Goal: Task Accomplishment & Management: Complete application form

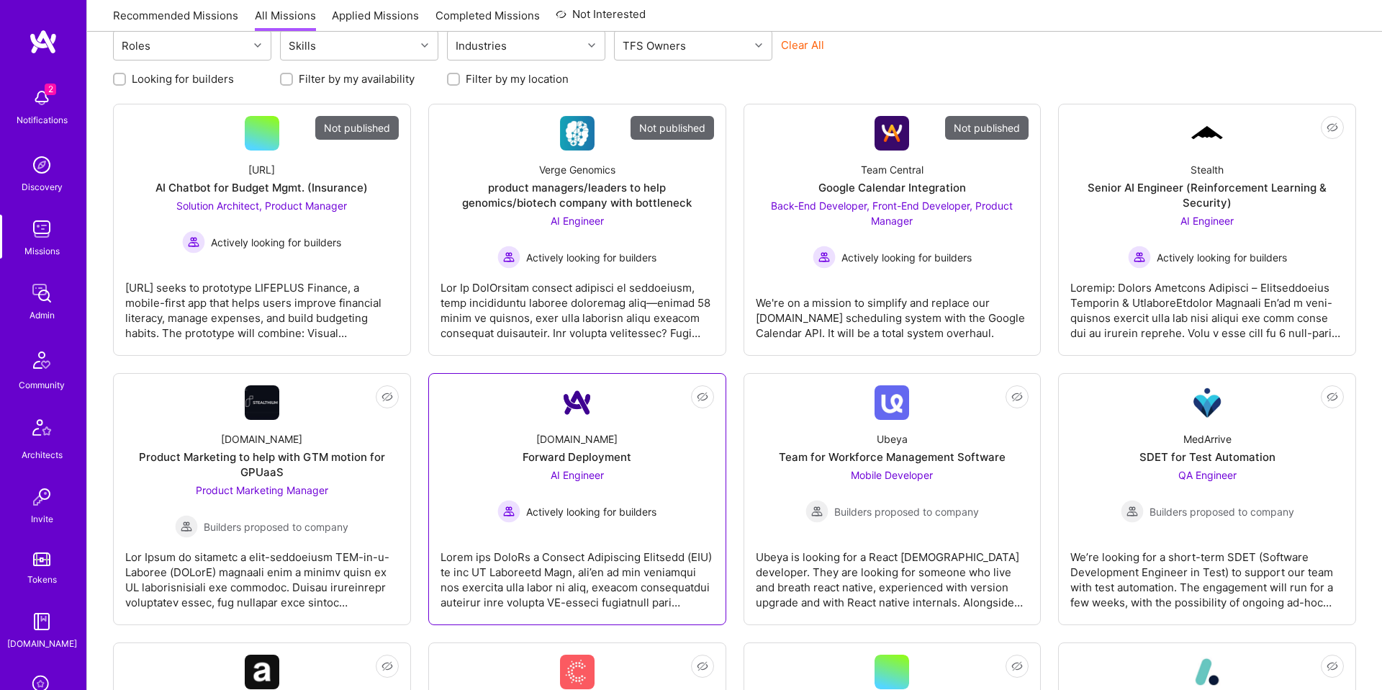
scroll to position [173, 0]
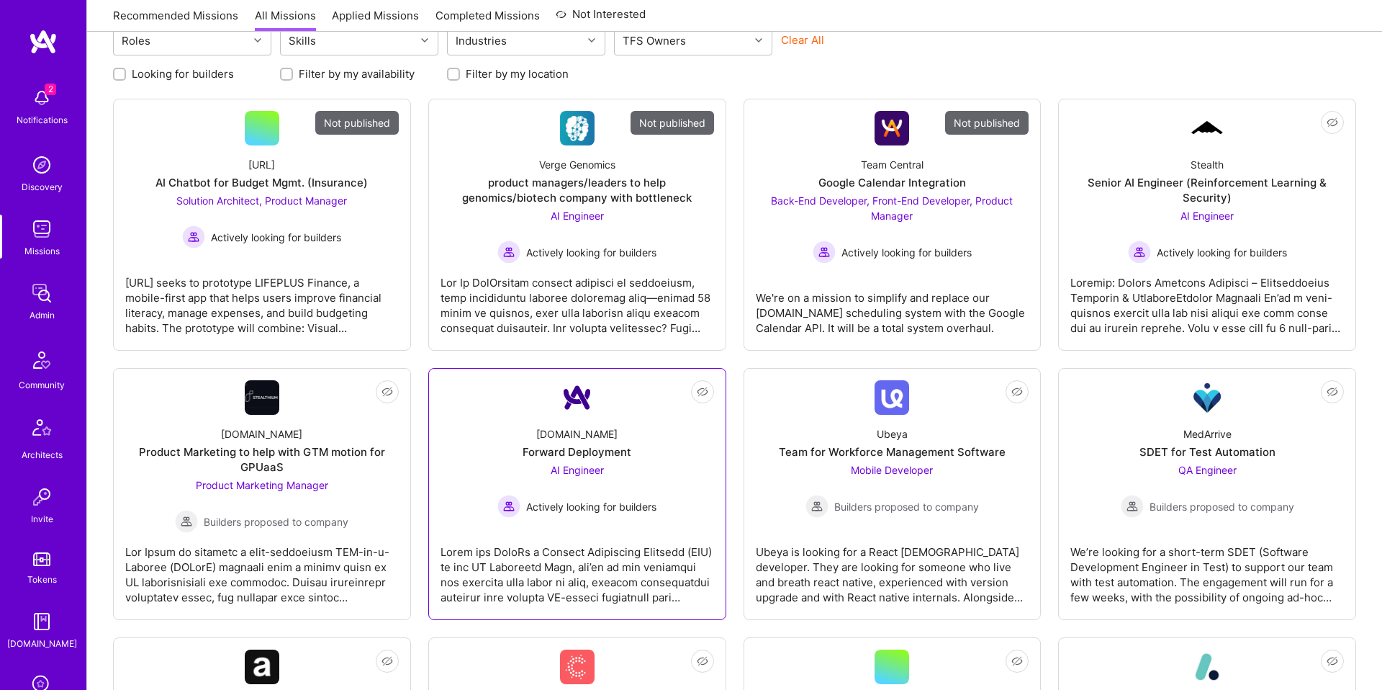
click at [669, 538] on div at bounding box center [578, 569] width 274 height 72
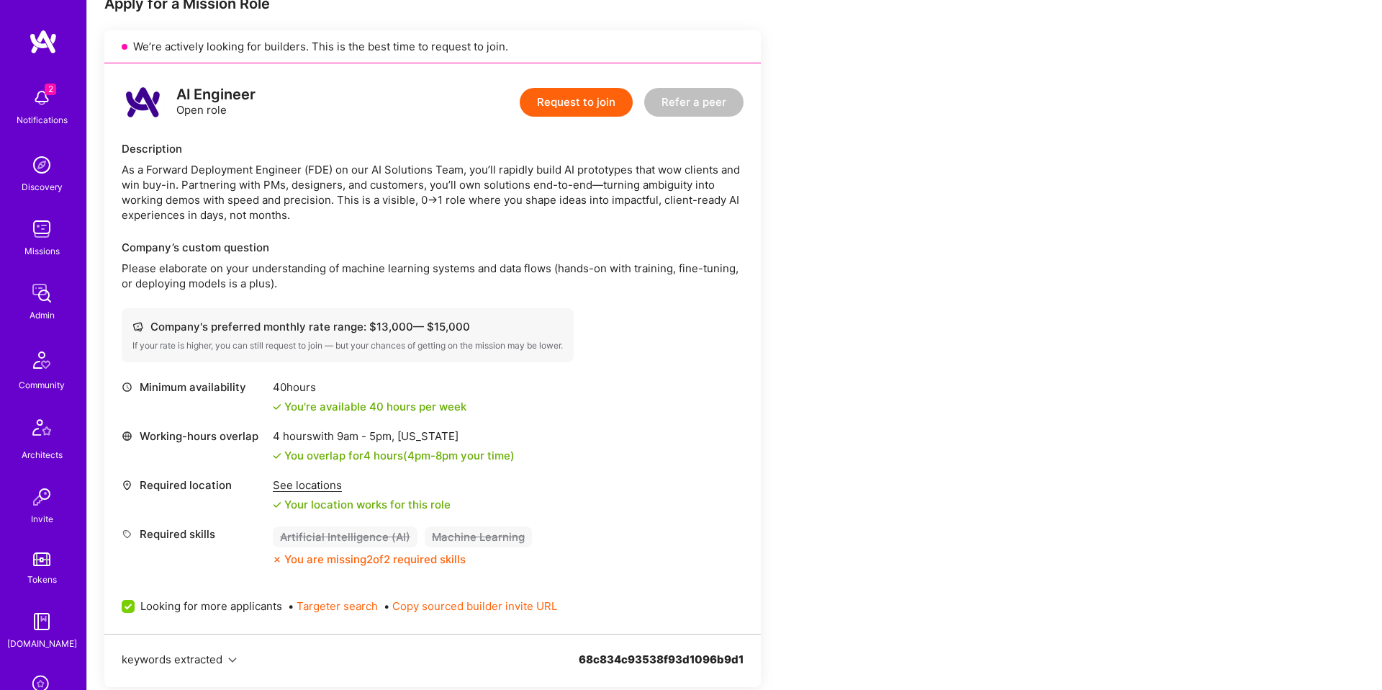
scroll to position [628, 0]
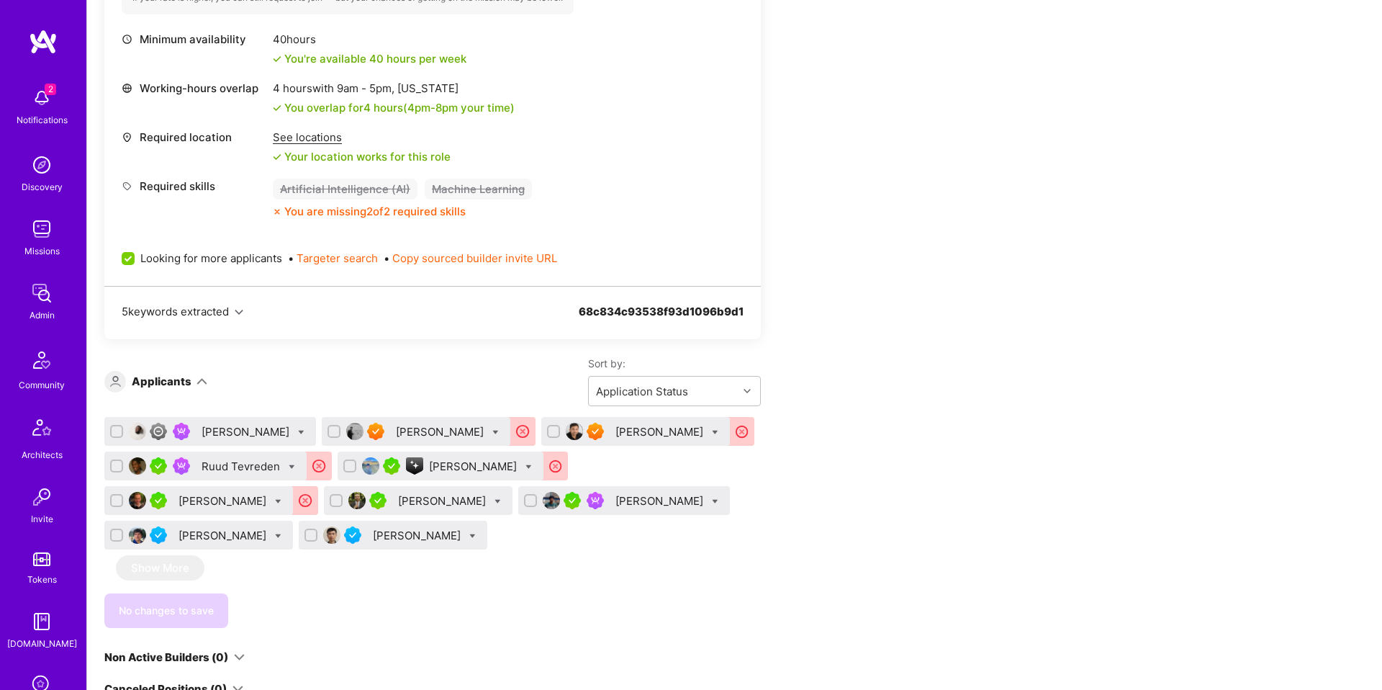
click at [435, 499] on div "[PERSON_NAME]" at bounding box center [443, 500] width 91 height 15
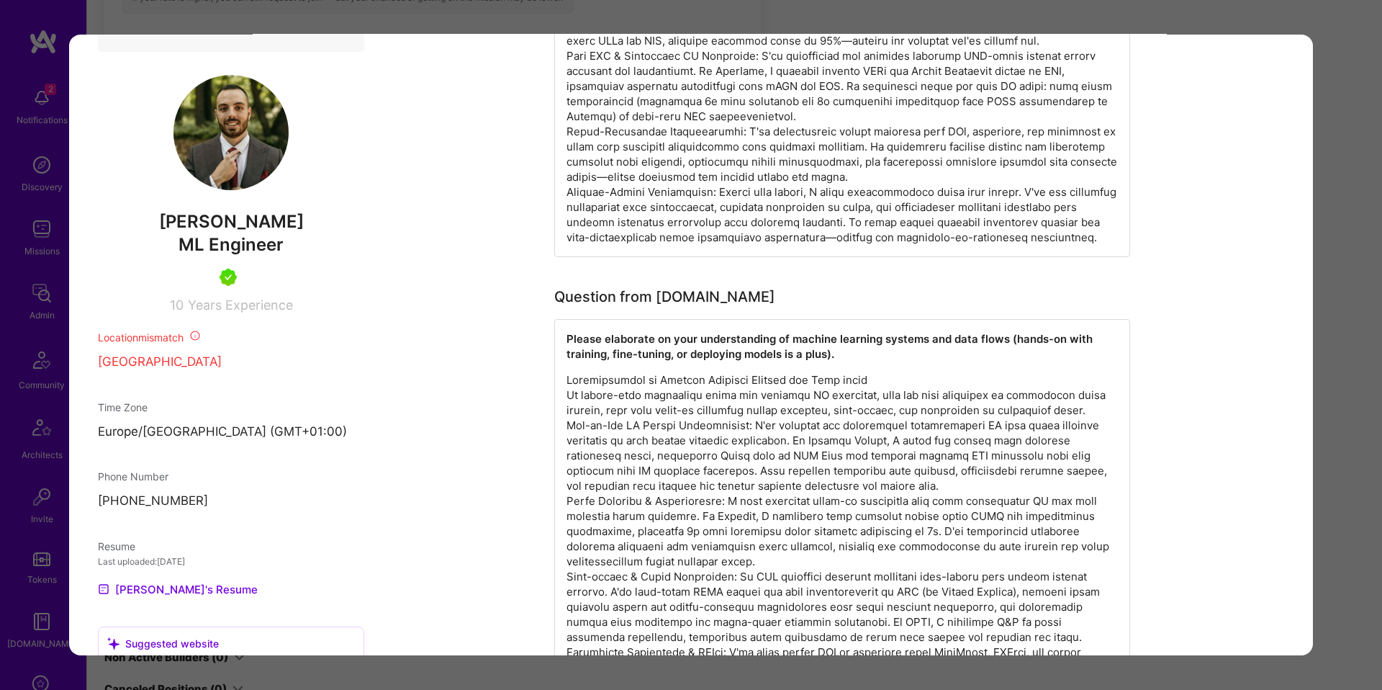
scroll to position [811, 0]
click at [212, 234] on span "[PERSON_NAME]" at bounding box center [231, 223] width 266 height 22
click at [242, 234] on span "[PERSON_NAME]" at bounding box center [231, 223] width 266 height 22
copy span "[PERSON_NAME]"
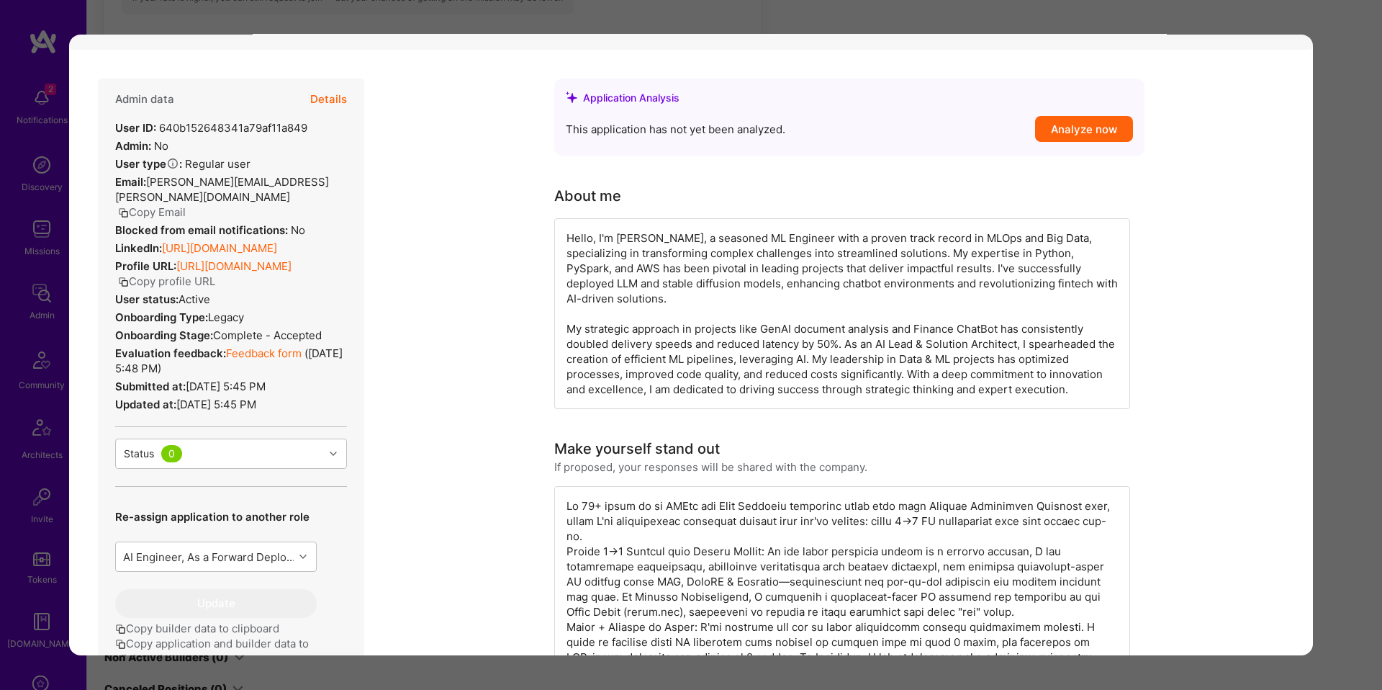
scroll to position [0, 0]
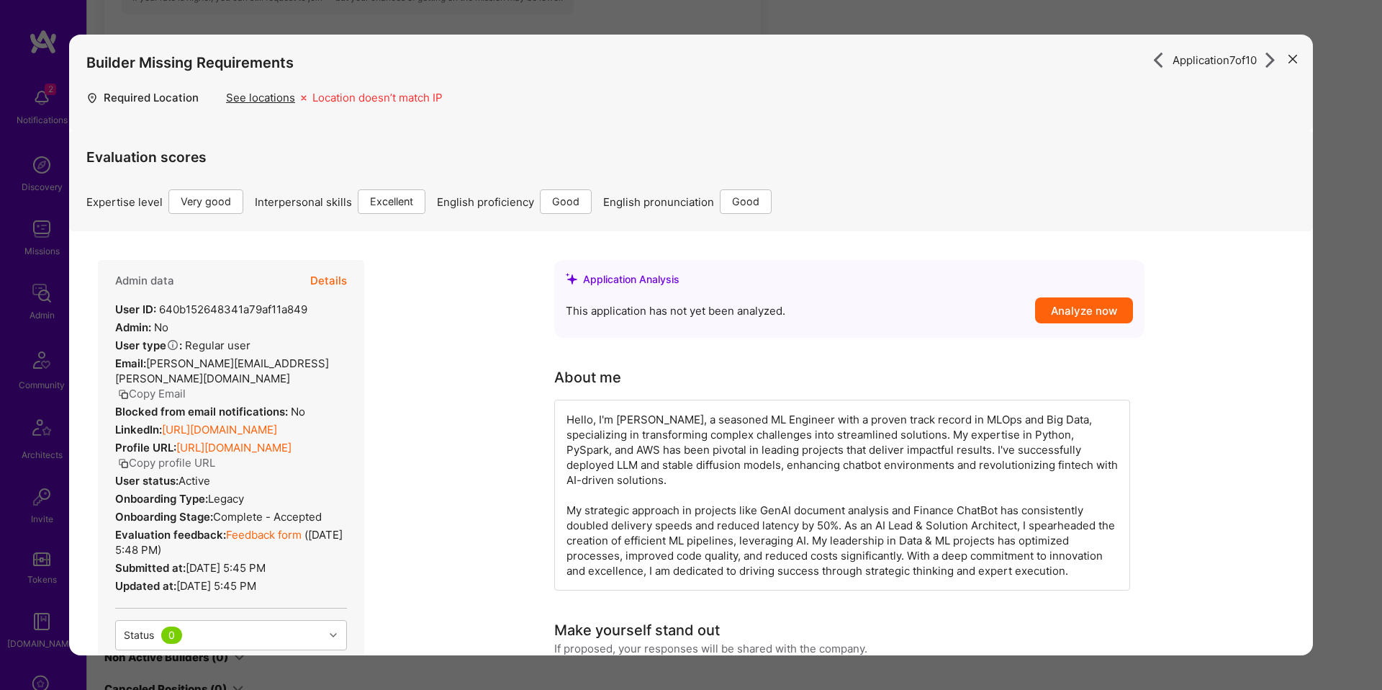
click at [334, 289] on button "Details" at bounding box center [328, 281] width 37 height 42
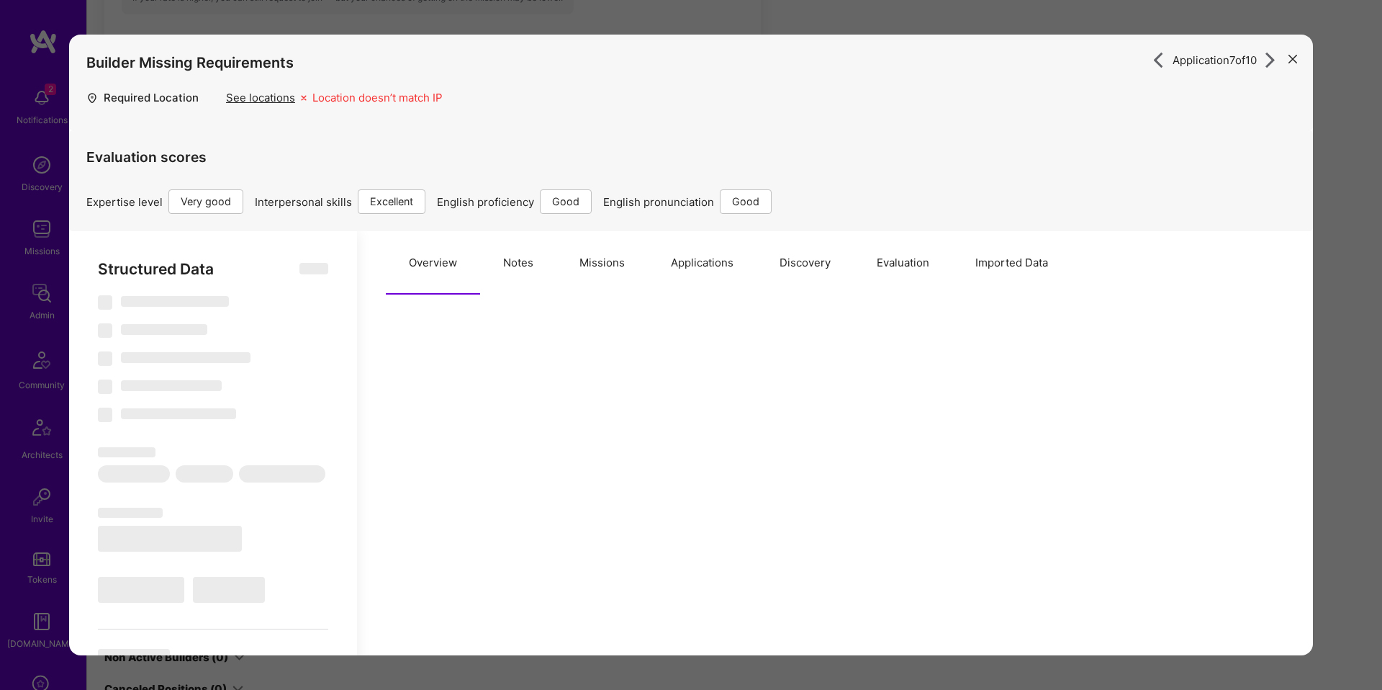
click at [504, 272] on button "Notes" at bounding box center [518, 262] width 76 height 63
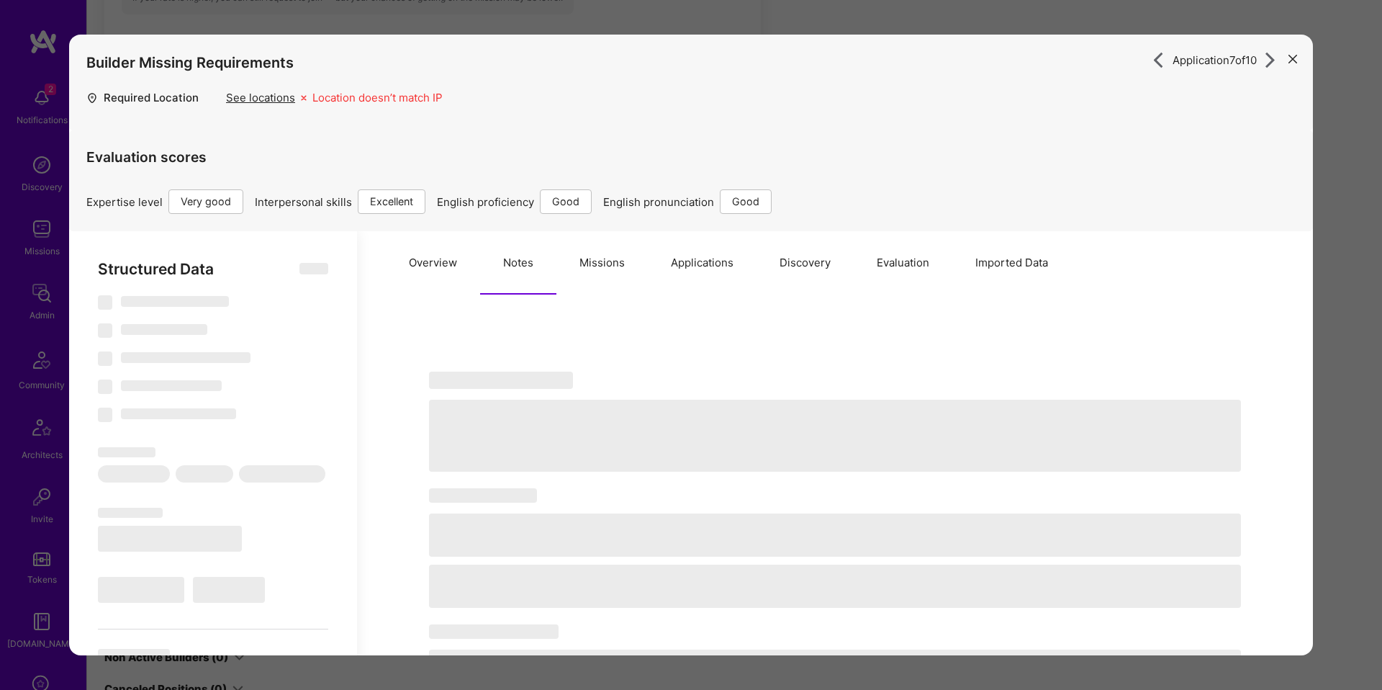
select select "Right Now"
select select "5"
select select "7"
select select "6"
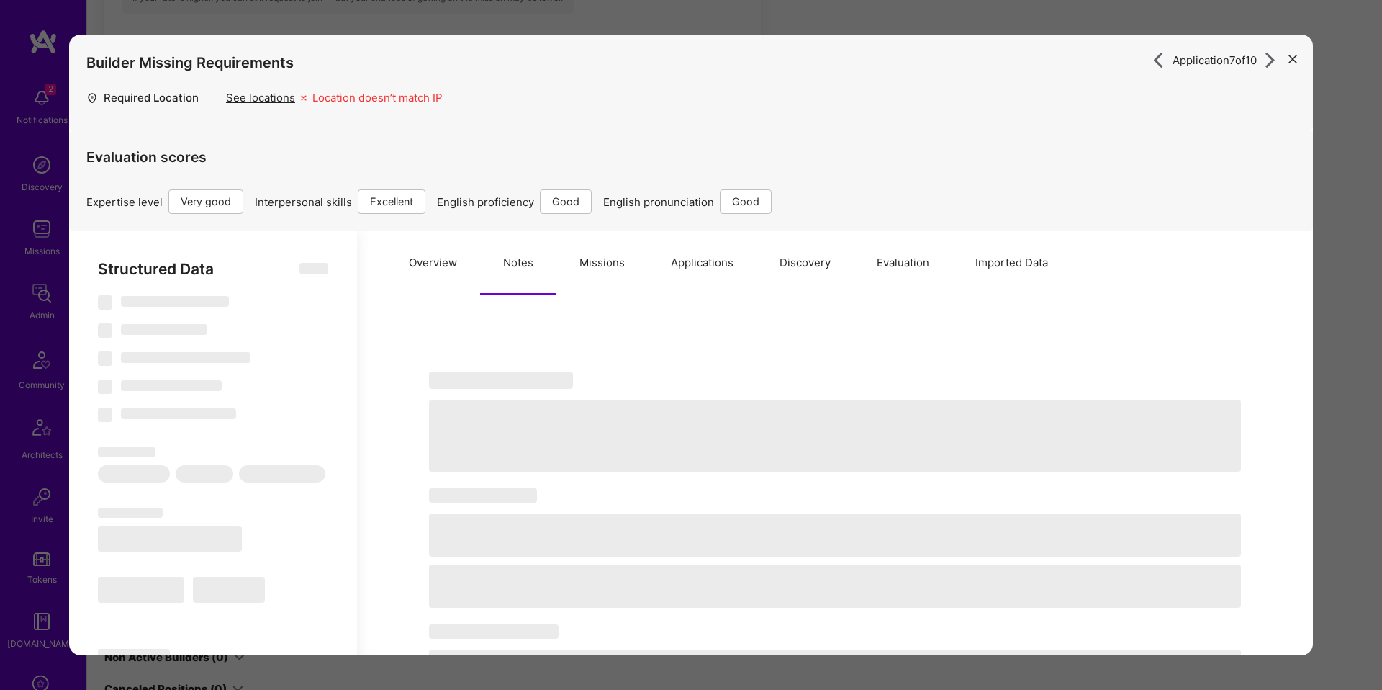
select select "RS"
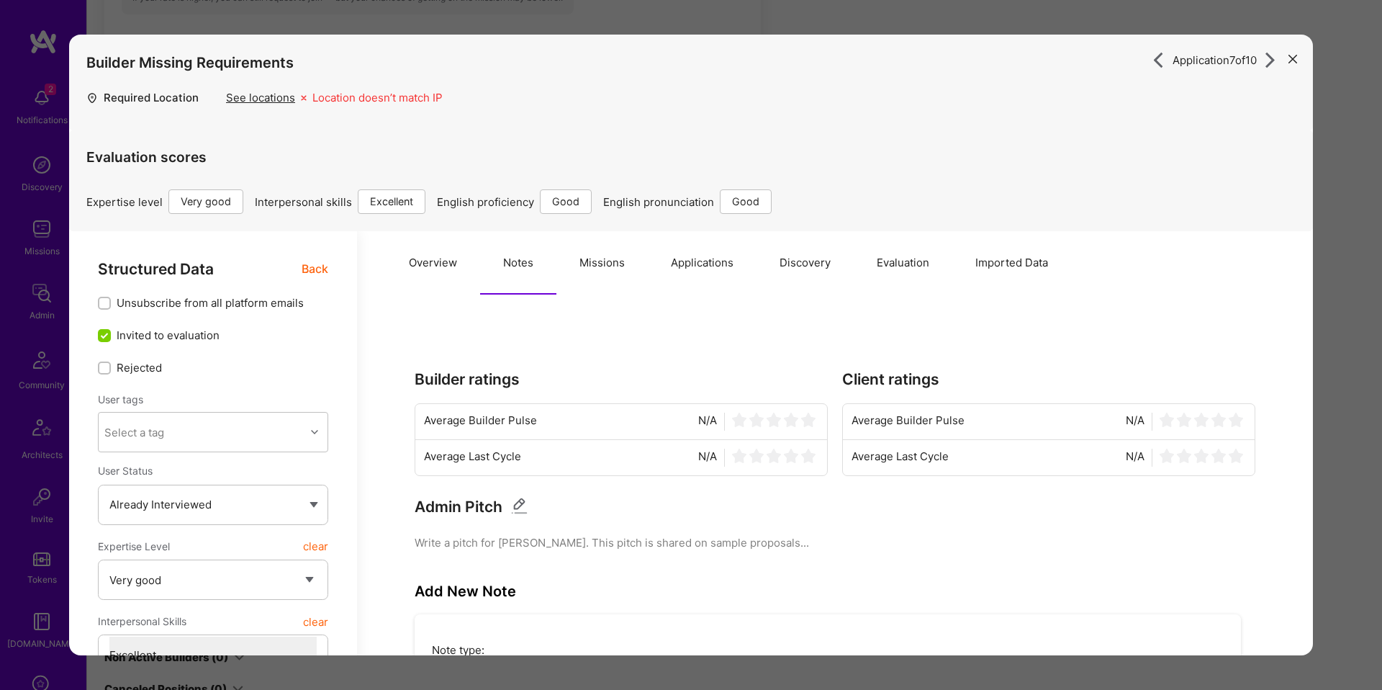
click at [908, 252] on button "Evaluation" at bounding box center [903, 262] width 99 height 63
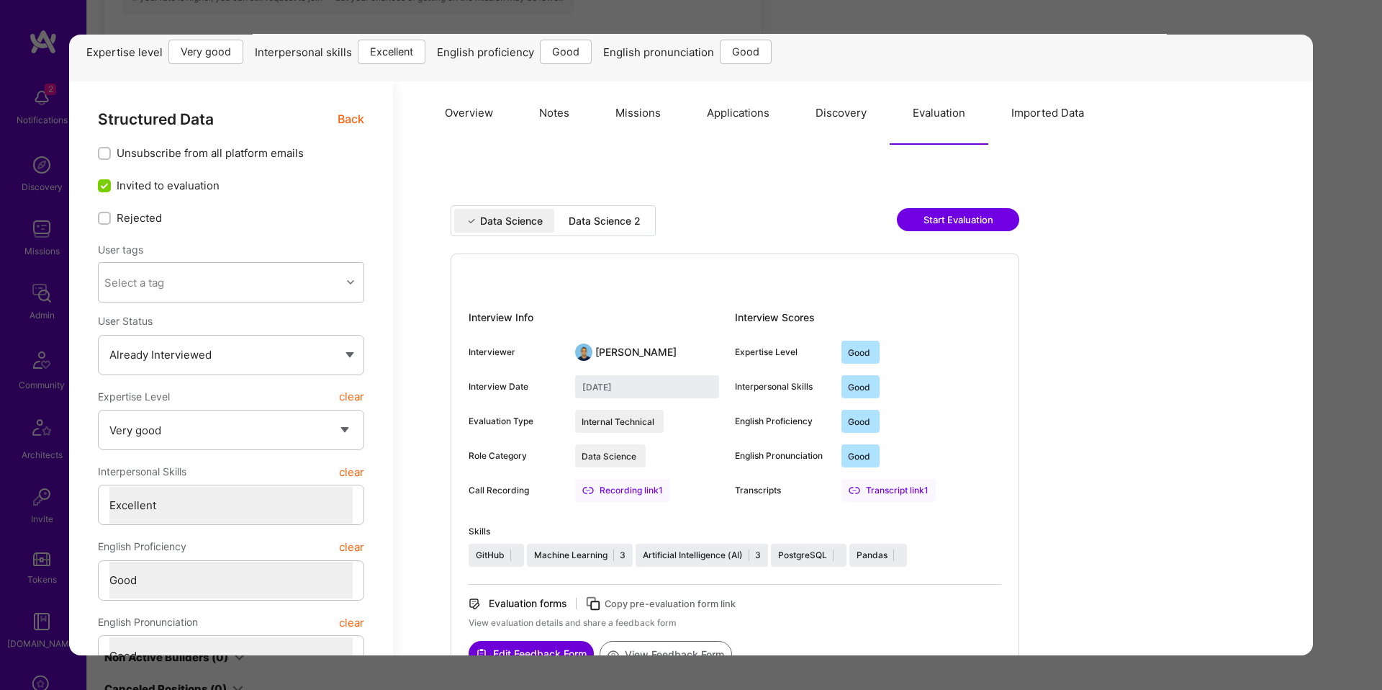
scroll to position [183, 0]
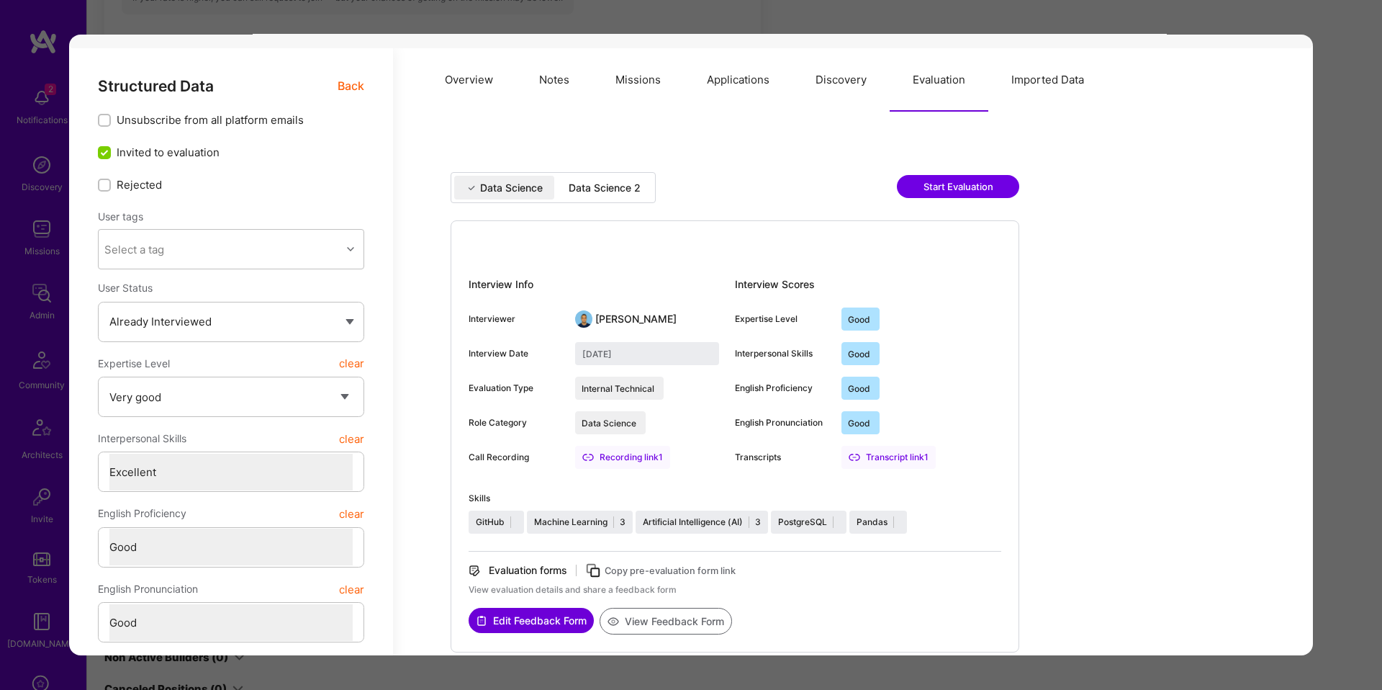
click at [607, 203] on div "Data Science Data Science 2 Start Evaluation" at bounding box center [735, 196] width 569 height 48
click at [608, 193] on div "Data Science 2" at bounding box center [605, 188] width 72 height 14
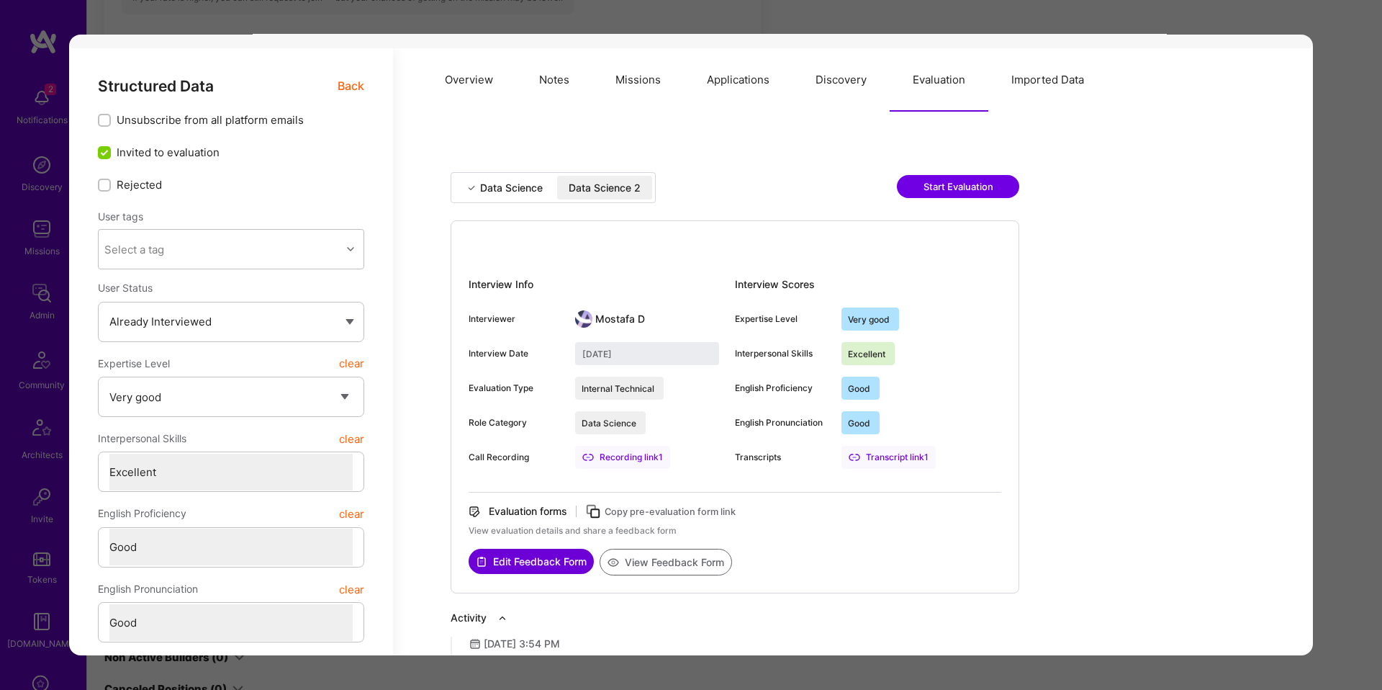
click at [511, 191] on div "Data Science" at bounding box center [511, 188] width 63 height 14
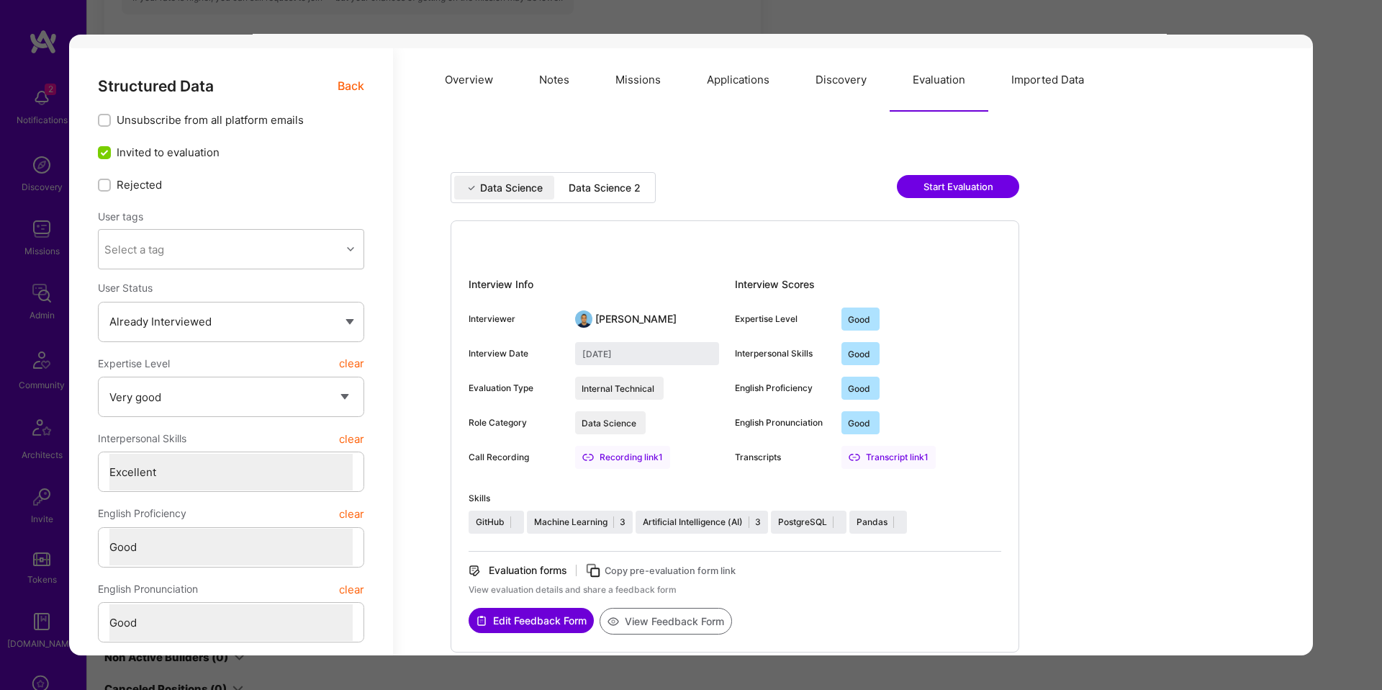
click at [620, 191] on div "Data Science 2" at bounding box center [605, 188] width 72 height 14
type input "[DATE]"
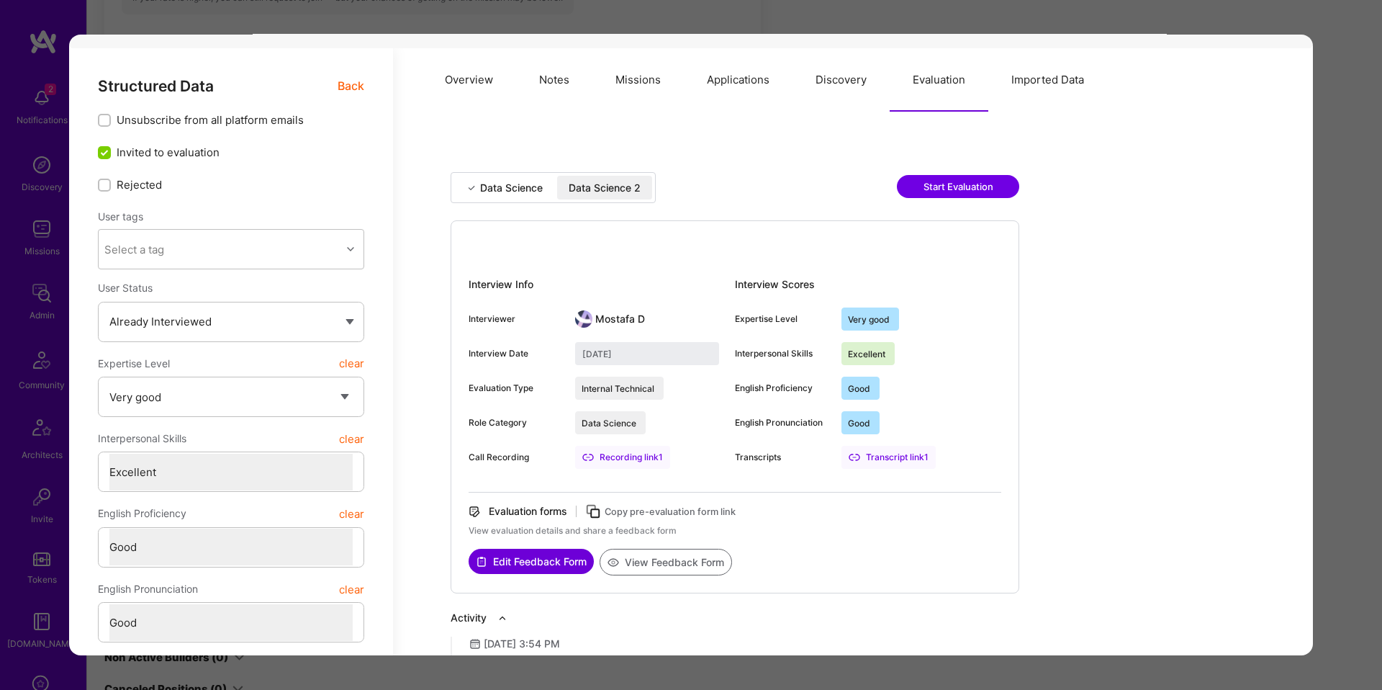
click at [1358, 262] on div "Application 7 of 10 Builder Missing Requirements Required Location See location…" at bounding box center [691, 345] width 1382 height 690
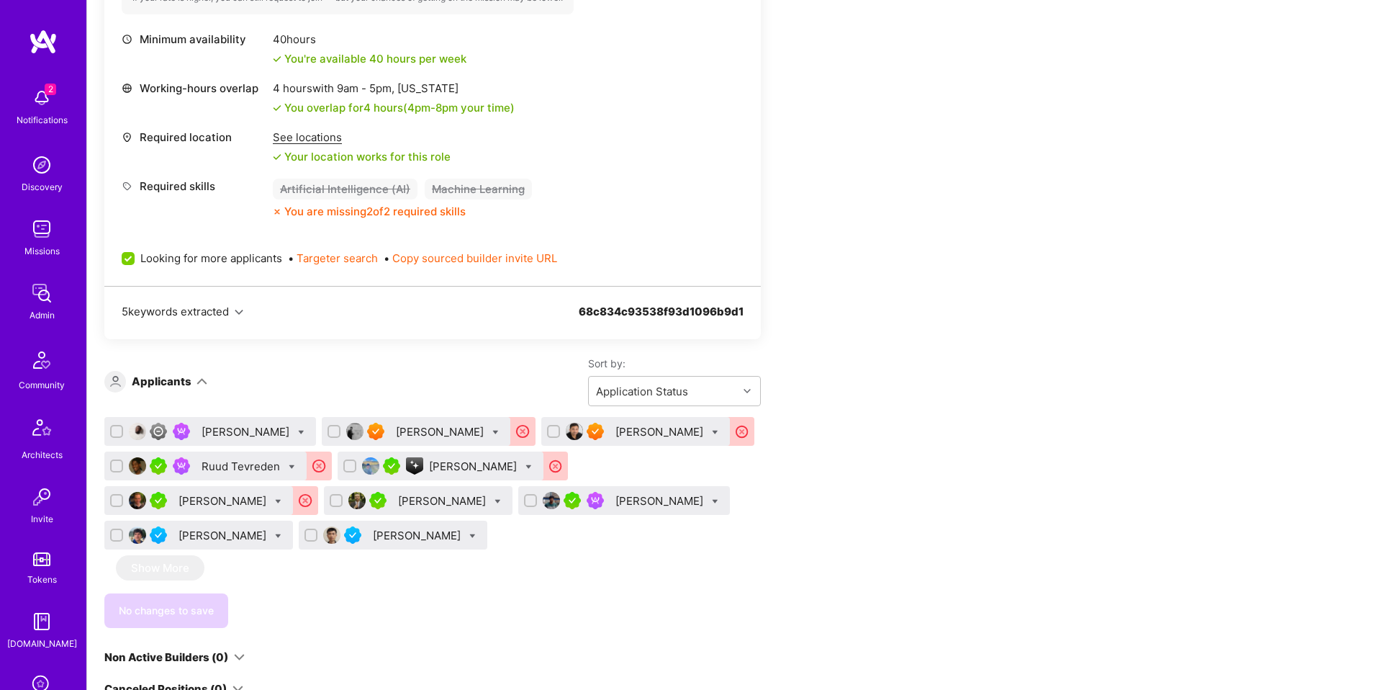
click at [207, 534] on div "[PERSON_NAME]" at bounding box center [224, 535] width 91 height 15
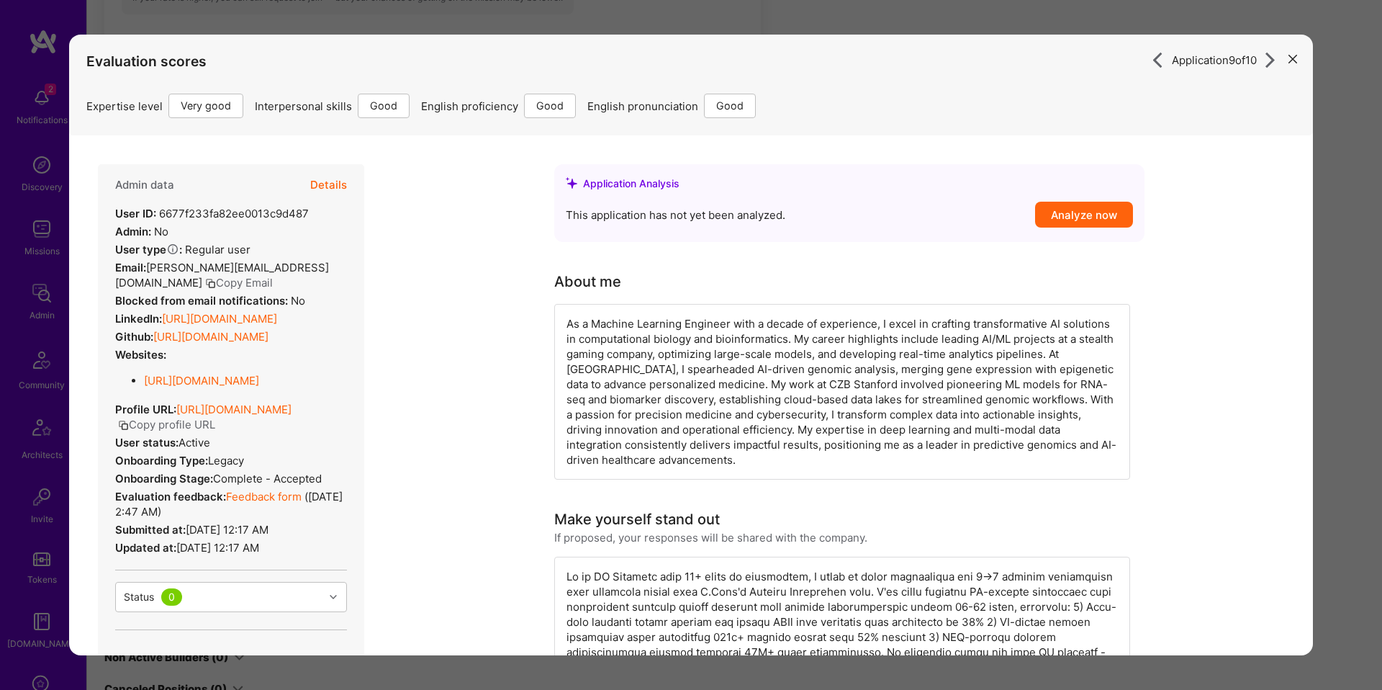
click at [325, 177] on button "Details" at bounding box center [328, 185] width 37 height 42
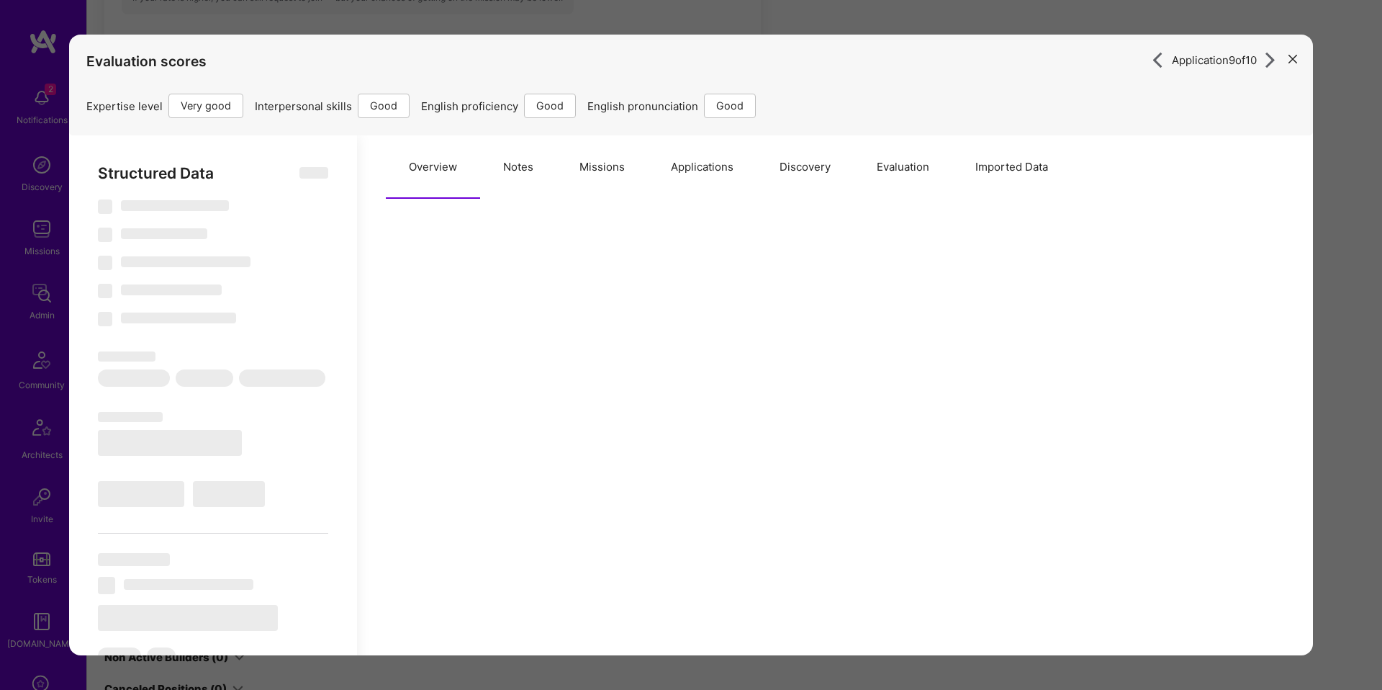
click at [536, 170] on button "Notes" at bounding box center [518, 166] width 76 height 63
type textarea "x"
select select "Right Now"
select select "5"
select select "4"
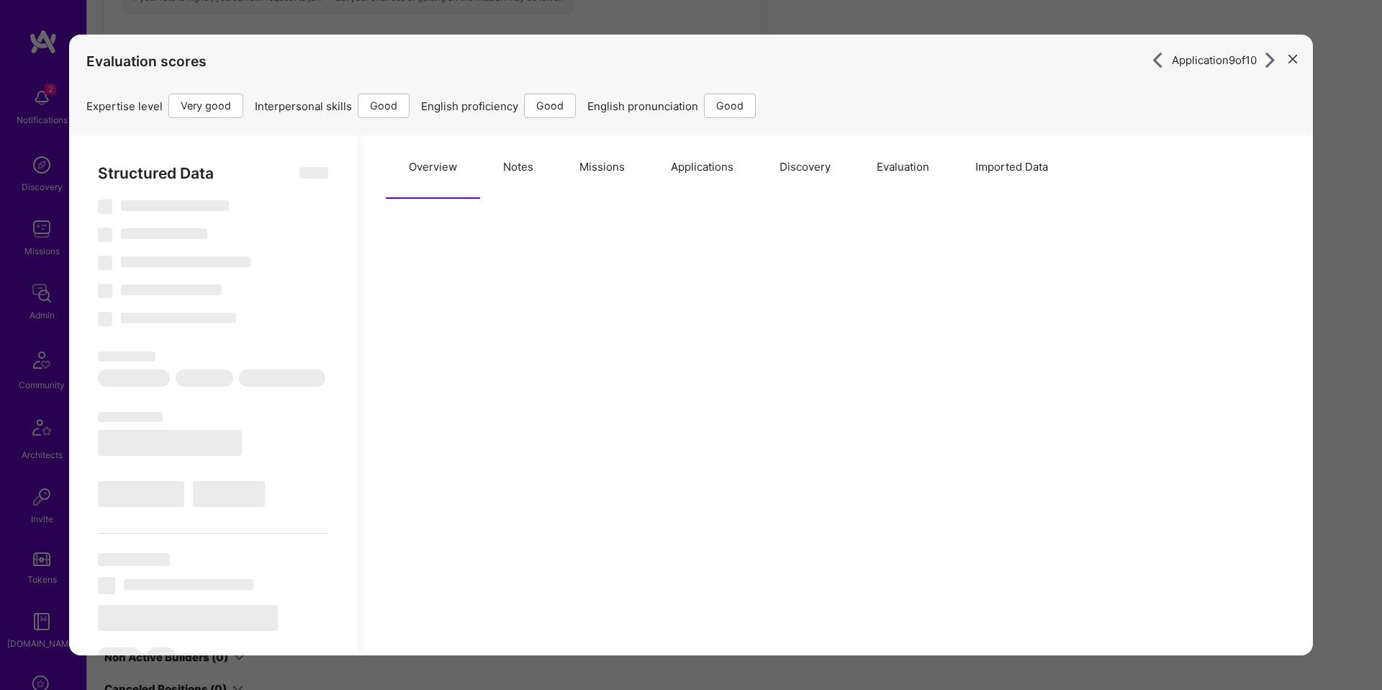
select select "6"
select select "US"
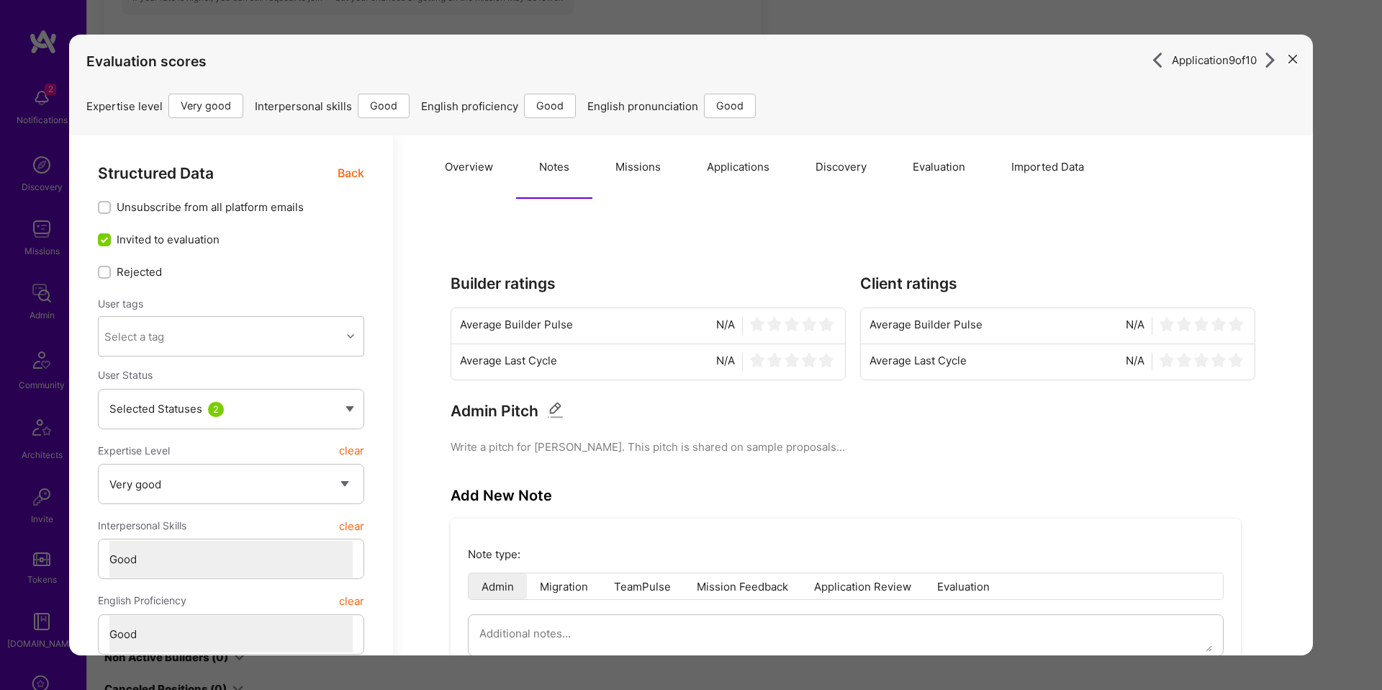
click at [1029, 171] on button "Imported Data" at bounding box center [1047, 166] width 119 height 63
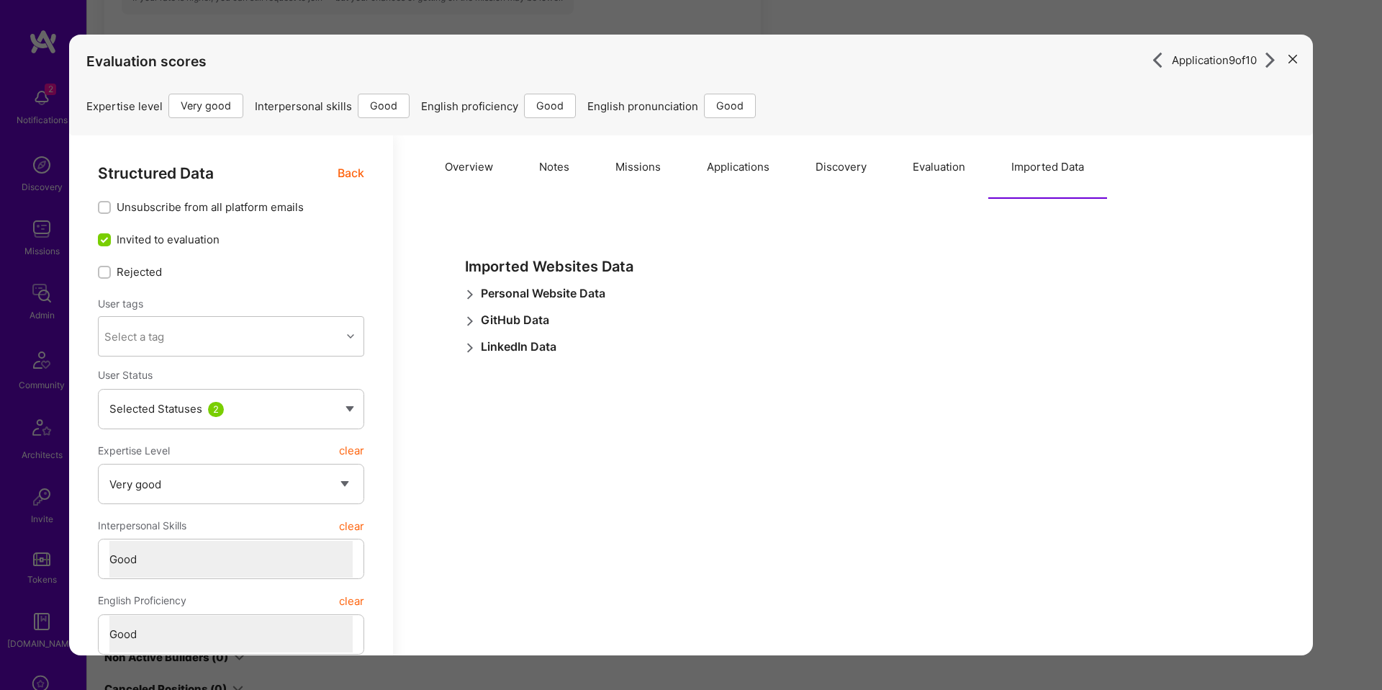
click at [929, 169] on button "Evaluation" at bounding box center [939, 166] width 99 height 63
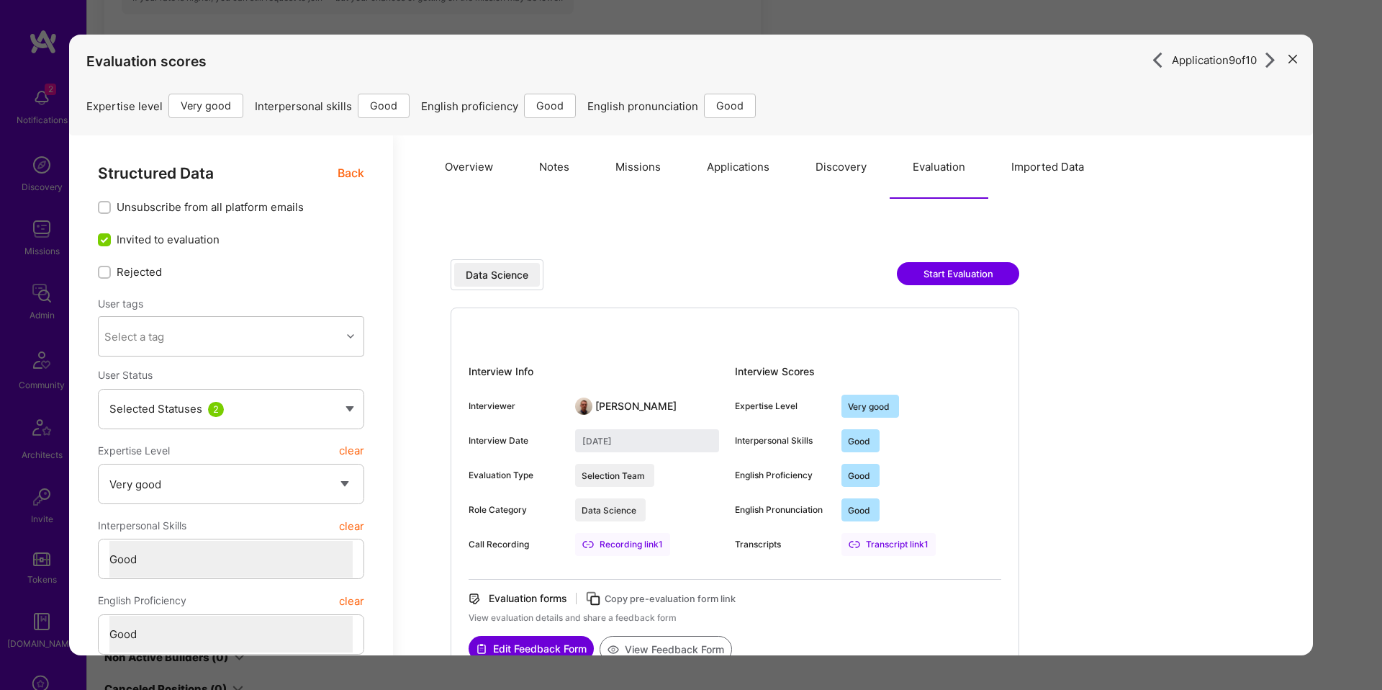
click at [1019, 168] on button "Imported Data" at bounding box center [1047, 166] width 119 height 63
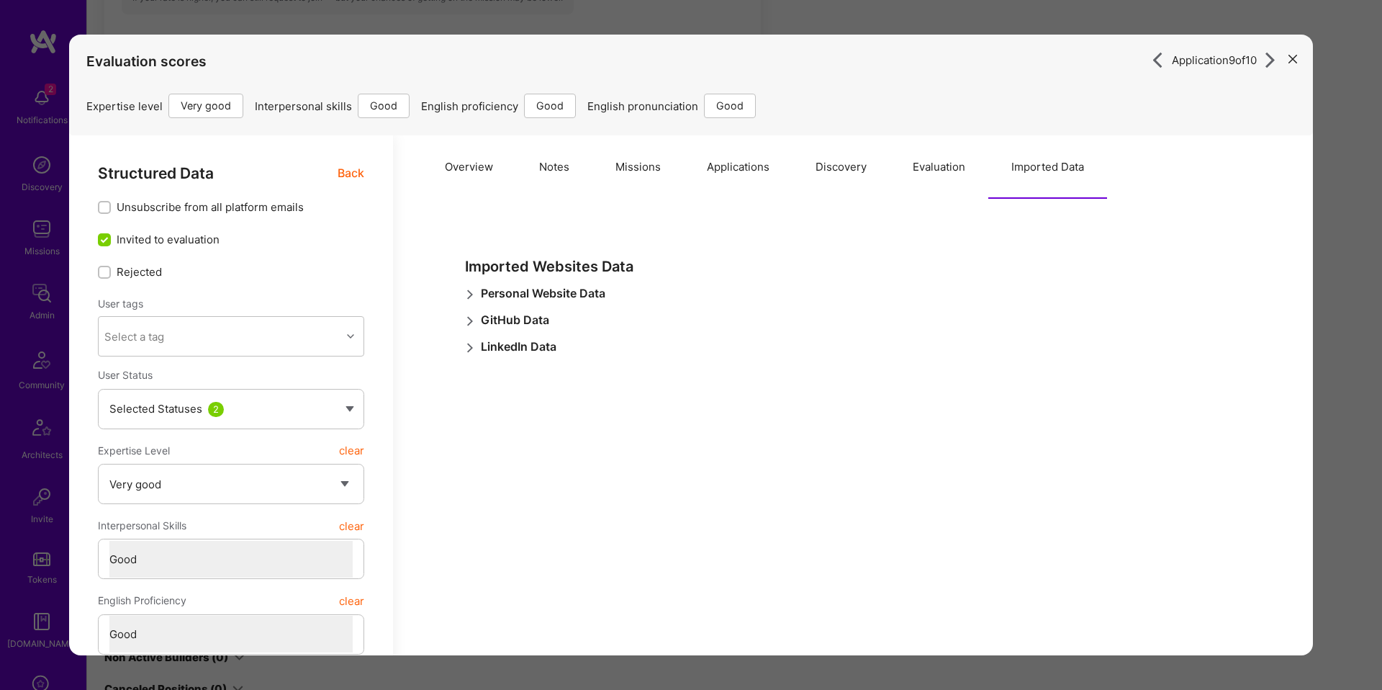
click at [572, 286] on span "Personal Website Data" at bounding box center [543, 293] width 125 height 15
click at [531, 352] on span "GitHub Data" at bounding box center [515, 359] width 68 height 15
click at [525, 421] on span "LinkedIn Data" at bounding box center [519, 425] width 76 height 15
click at [942, 164] on button "Evaluation" at bounding box center [939, 166] width 99 height 63
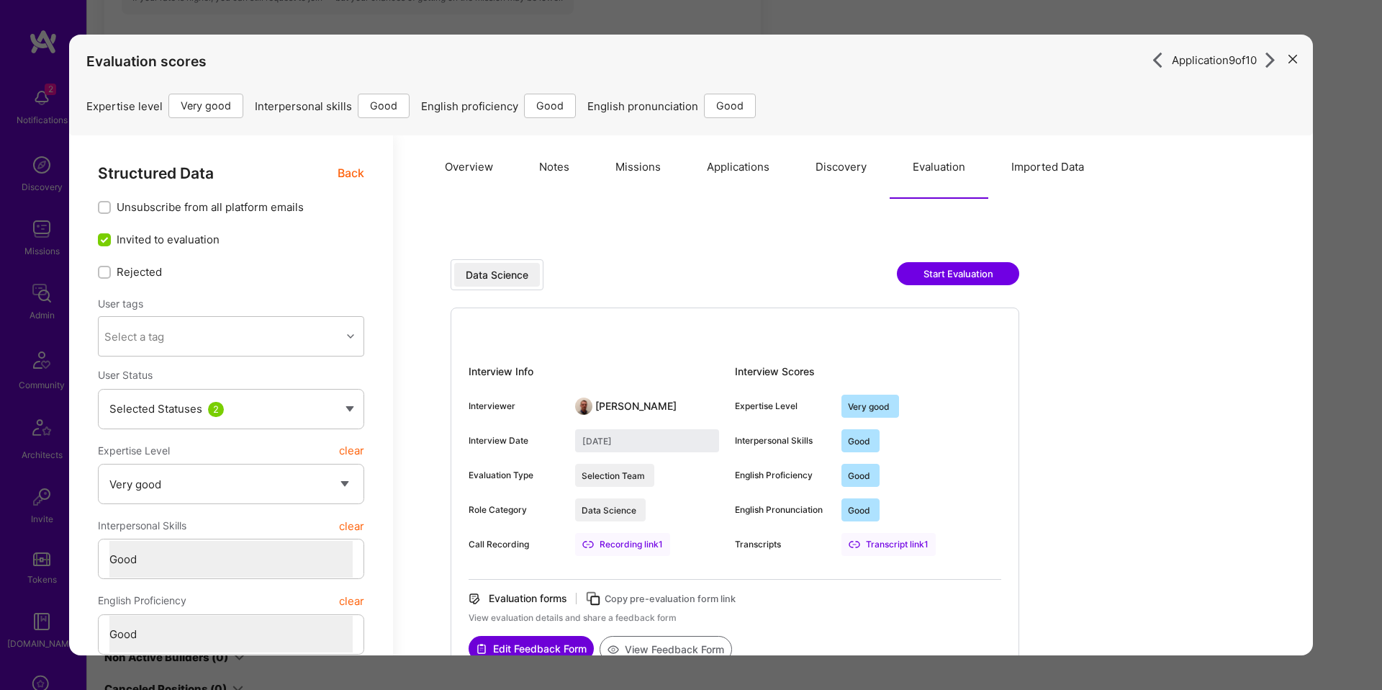
click at [435, 163] on button "Overview" at bounding box center [469, 166] width 94 height 63
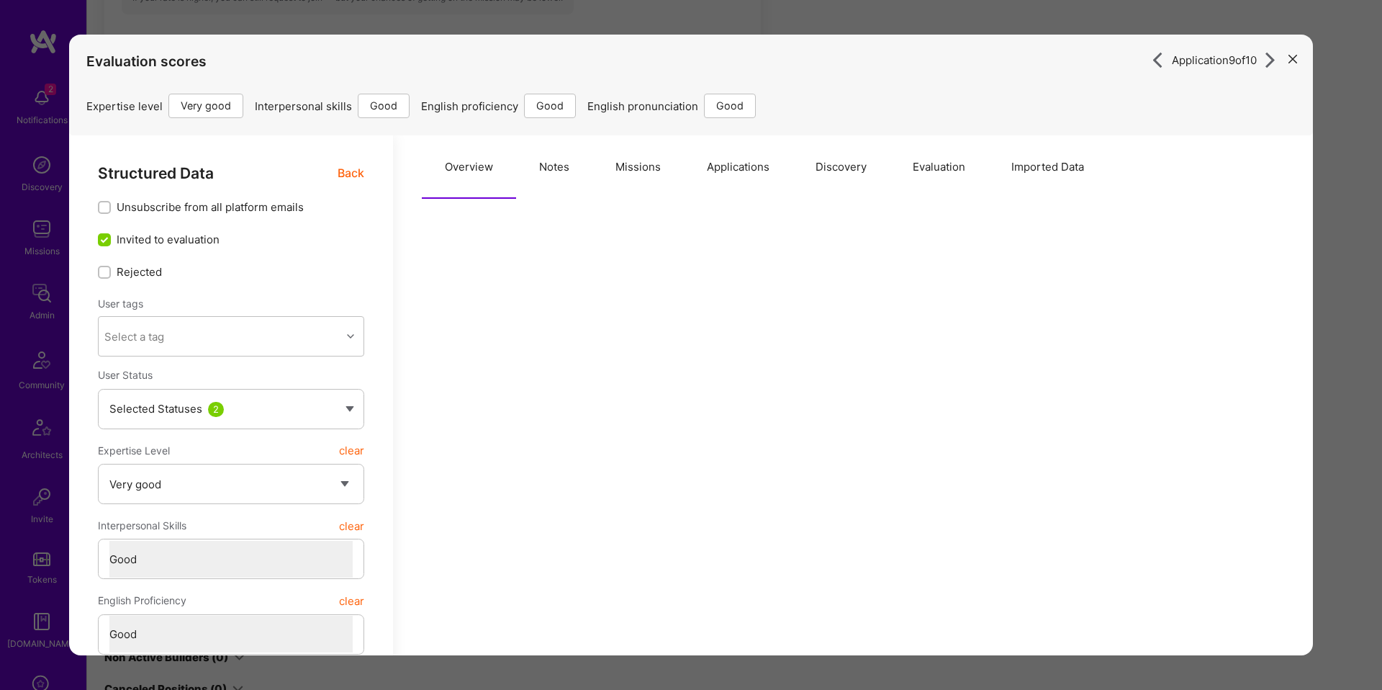
click at [352, 173] on span "Back" at bounding box center [351, 173] width 27 height 18
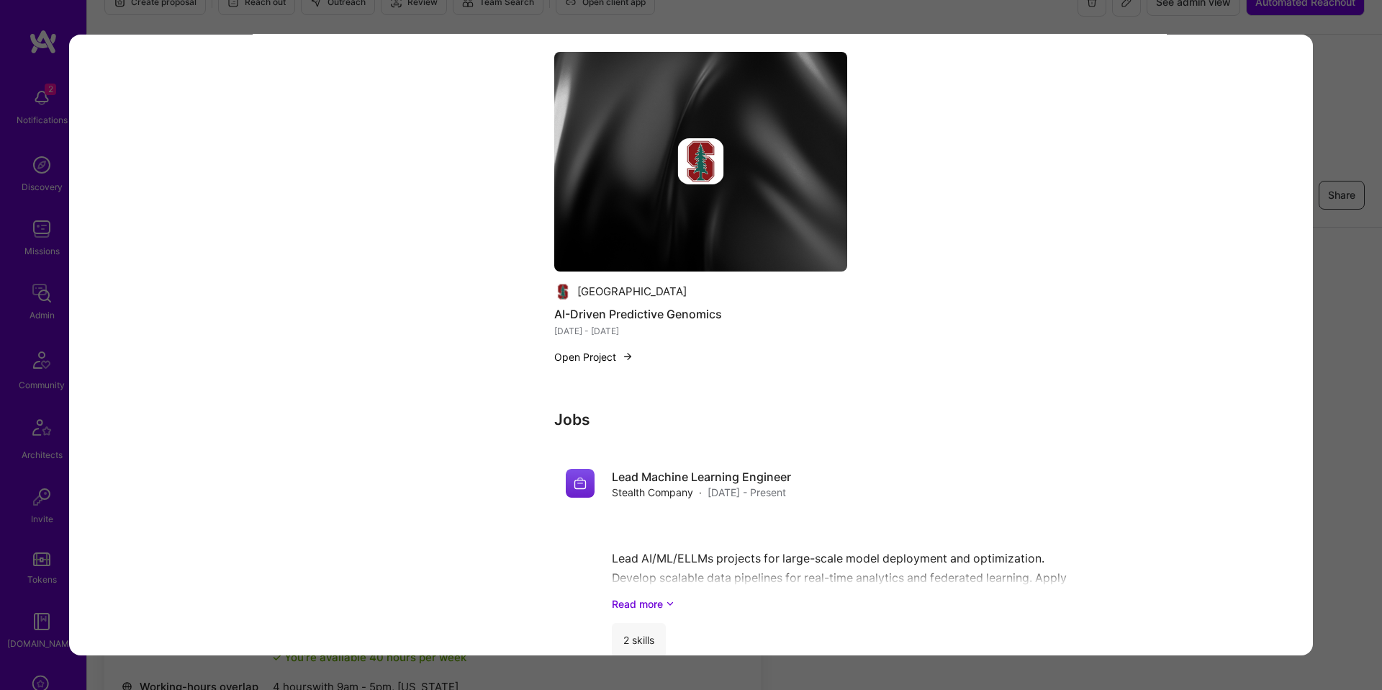
scroll to position [3069, 0]
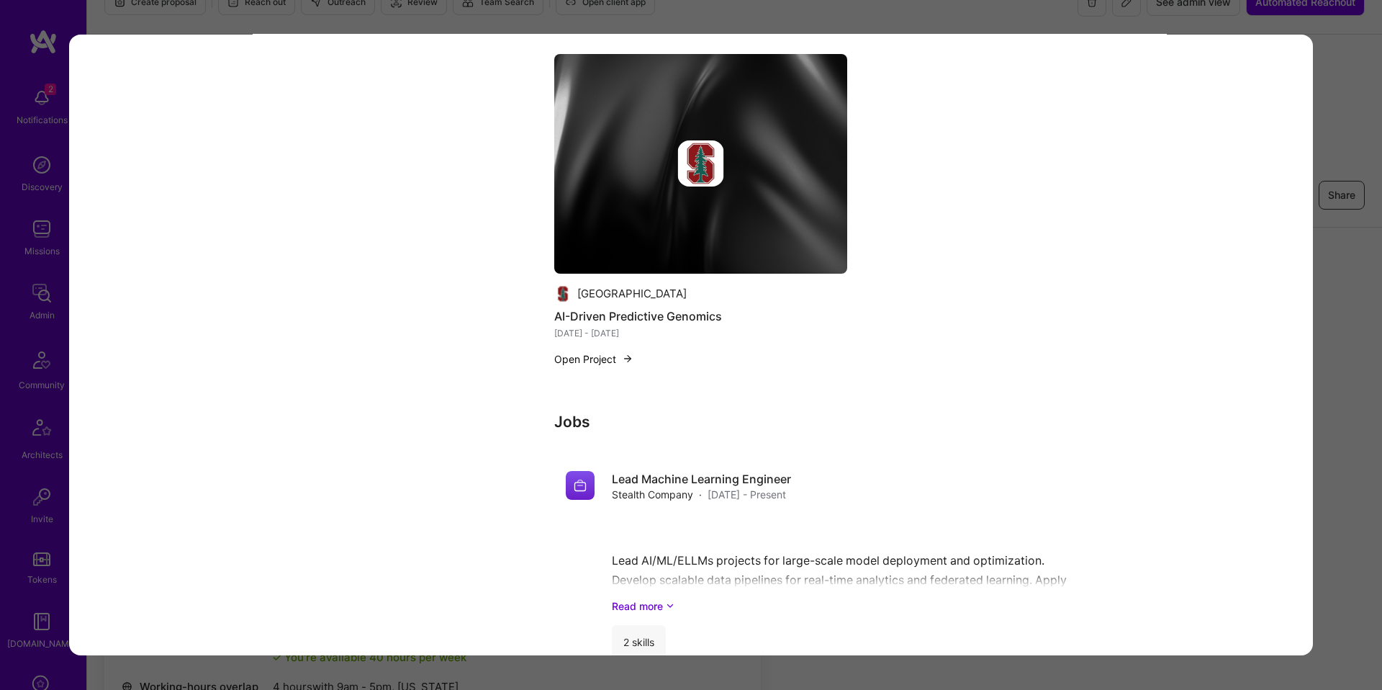
drag, startPoint x: 1348, startPoint y: 452, endPoint x: 1340, endPoint y: 452, distance: 7.9
click at [1348, 452] on div "Application 9 of 10 Evaluation scores Expertise level Very good Interpersonal s…" at bounding box center [691, 345] width 1382 height 690
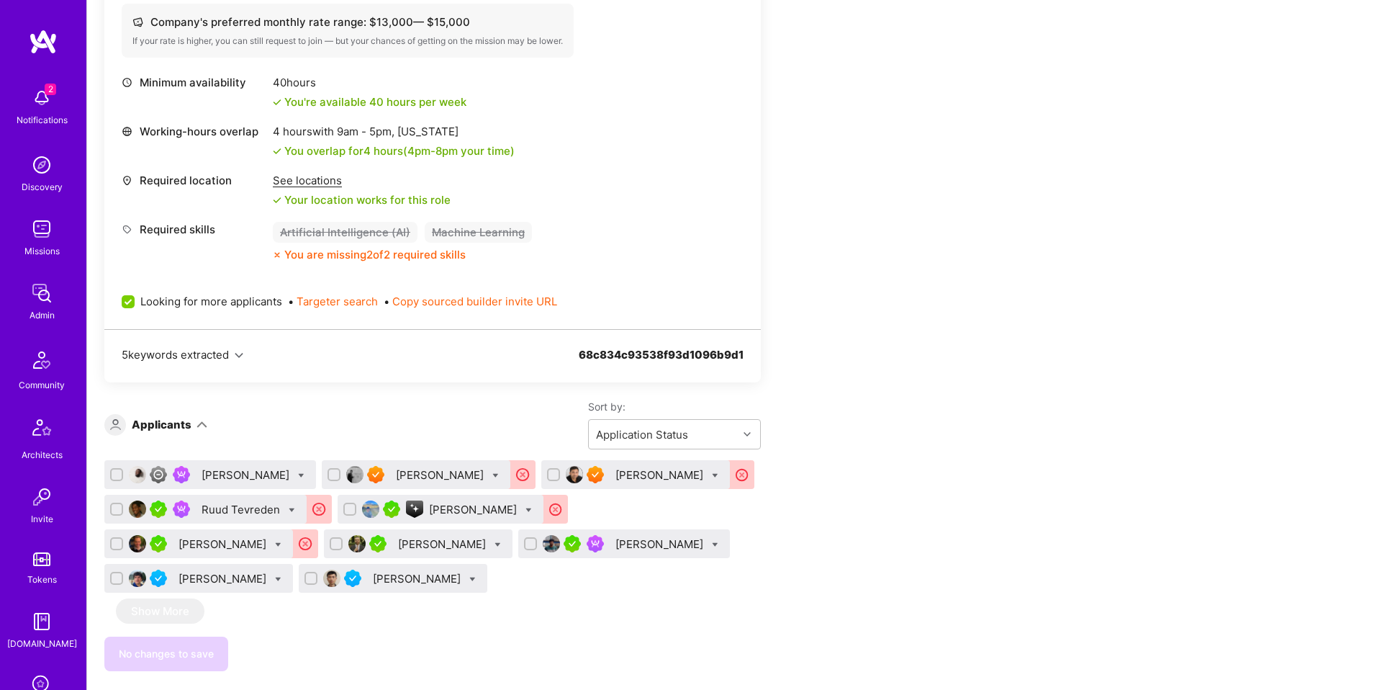
scroll to position [697, 0]
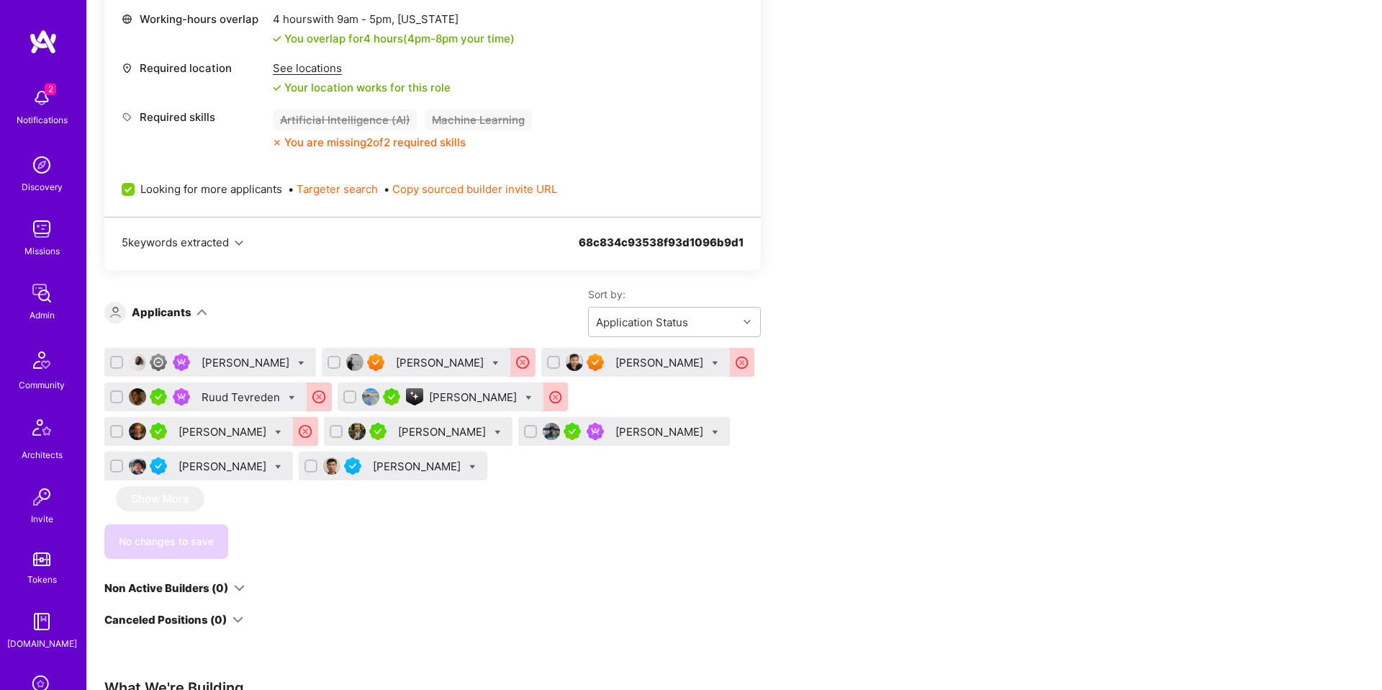
click at [373, 471] on div "[PERSON_NAME]" at bounding box center [418, 466] width 91 height 15
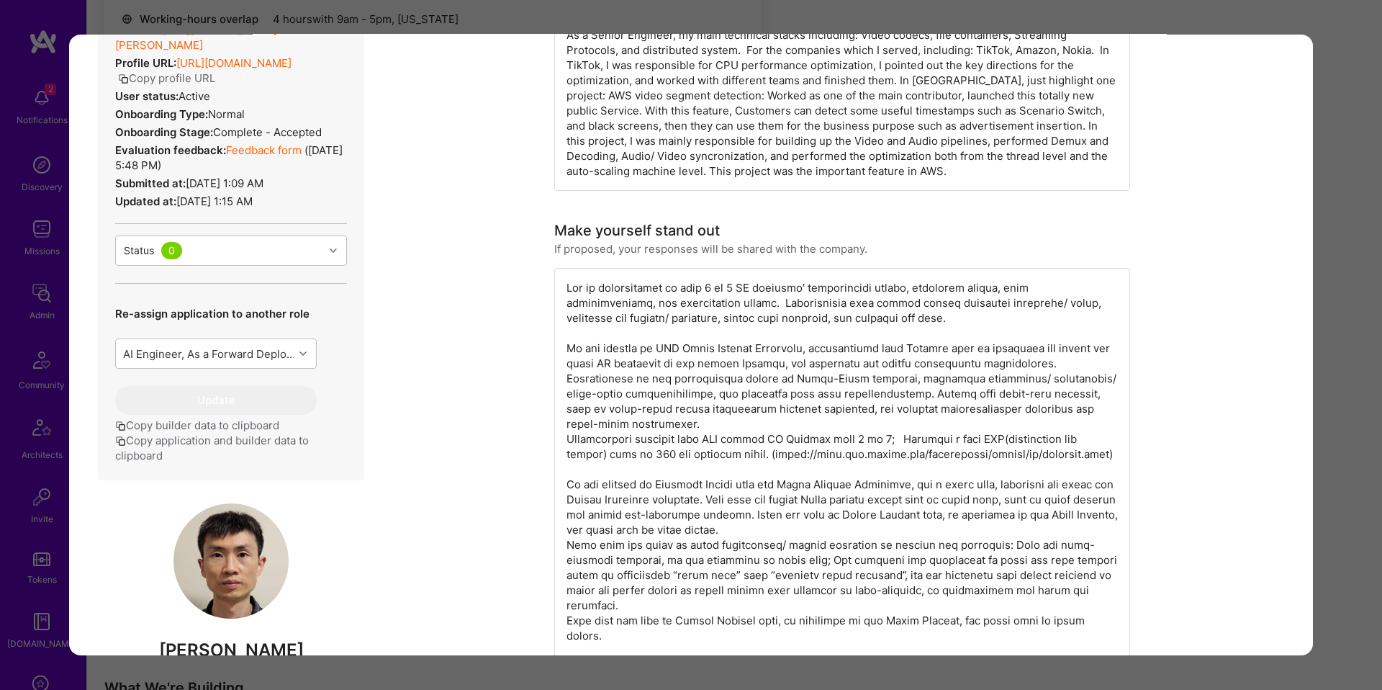
scroll to position [287, 0]
click at [1381, 322] on div "Application 10 of 10 Evaluation scores Expertise level Very good Interpersonal …" at bounding box center [691, 345] width 1382 height 690
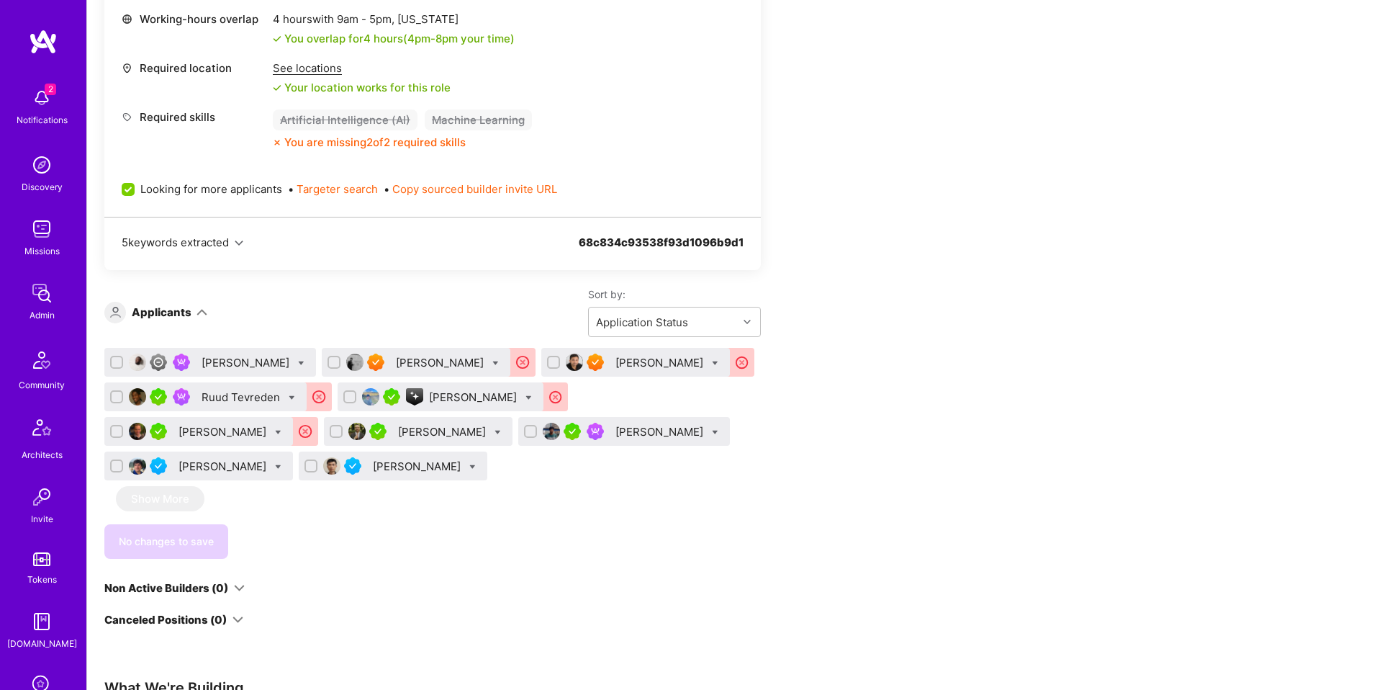
click at [615, 370] on div "[PERSON_NAME]" at bounding box center [660, 362] width 91 height 15
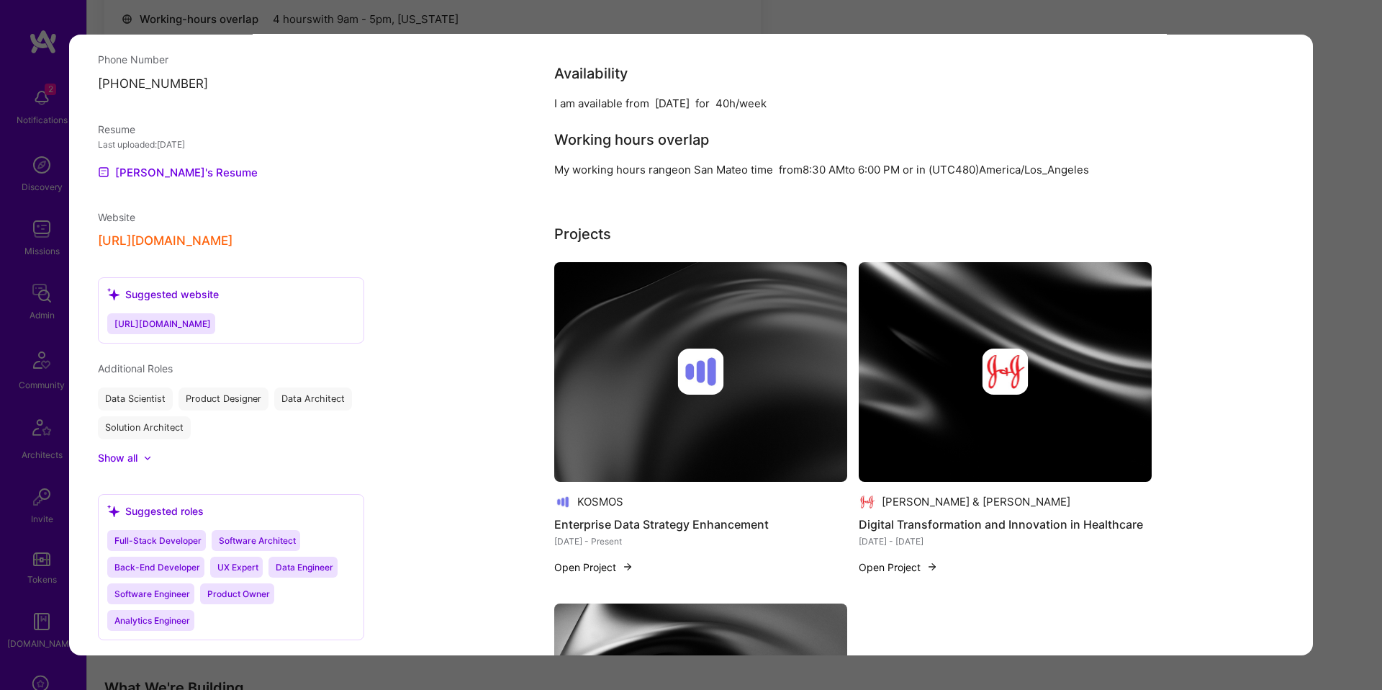
scroll to position [1368, 0]
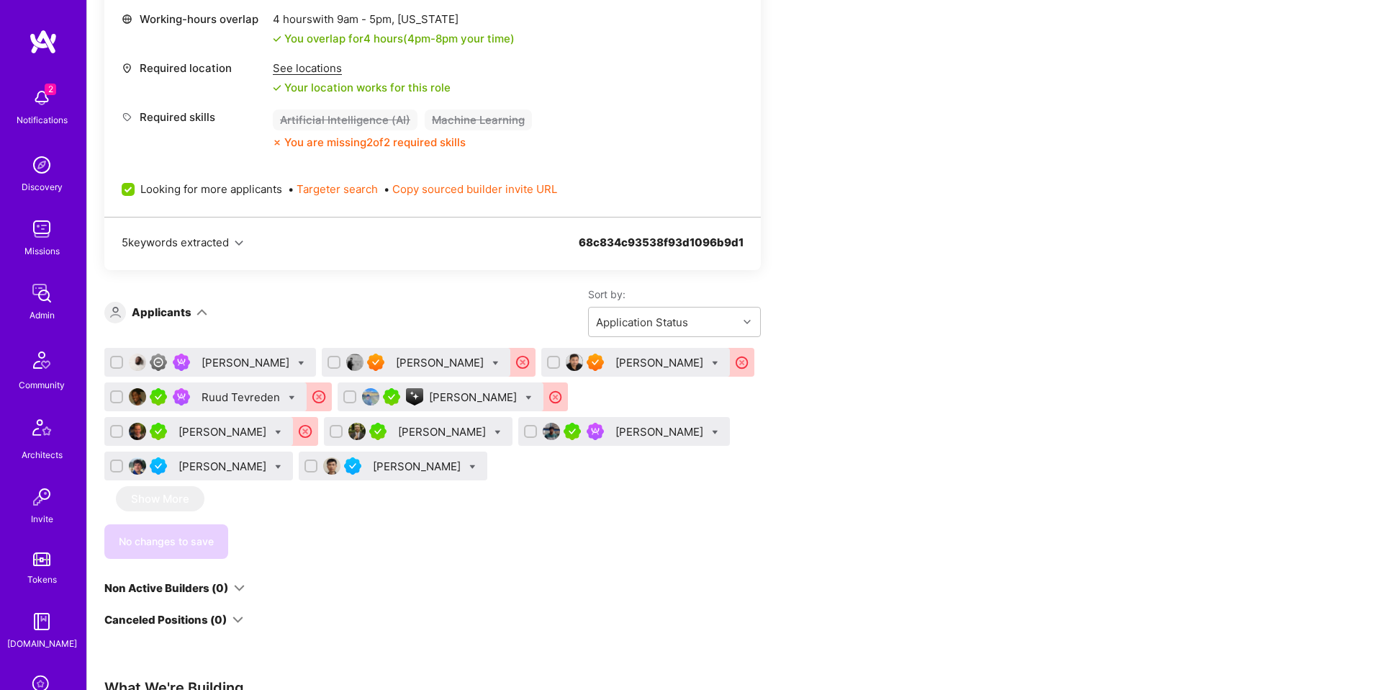
click at [487, 365] on div "[PERSON_NAME]" at bounding box center [441, 362] width 91 height 15
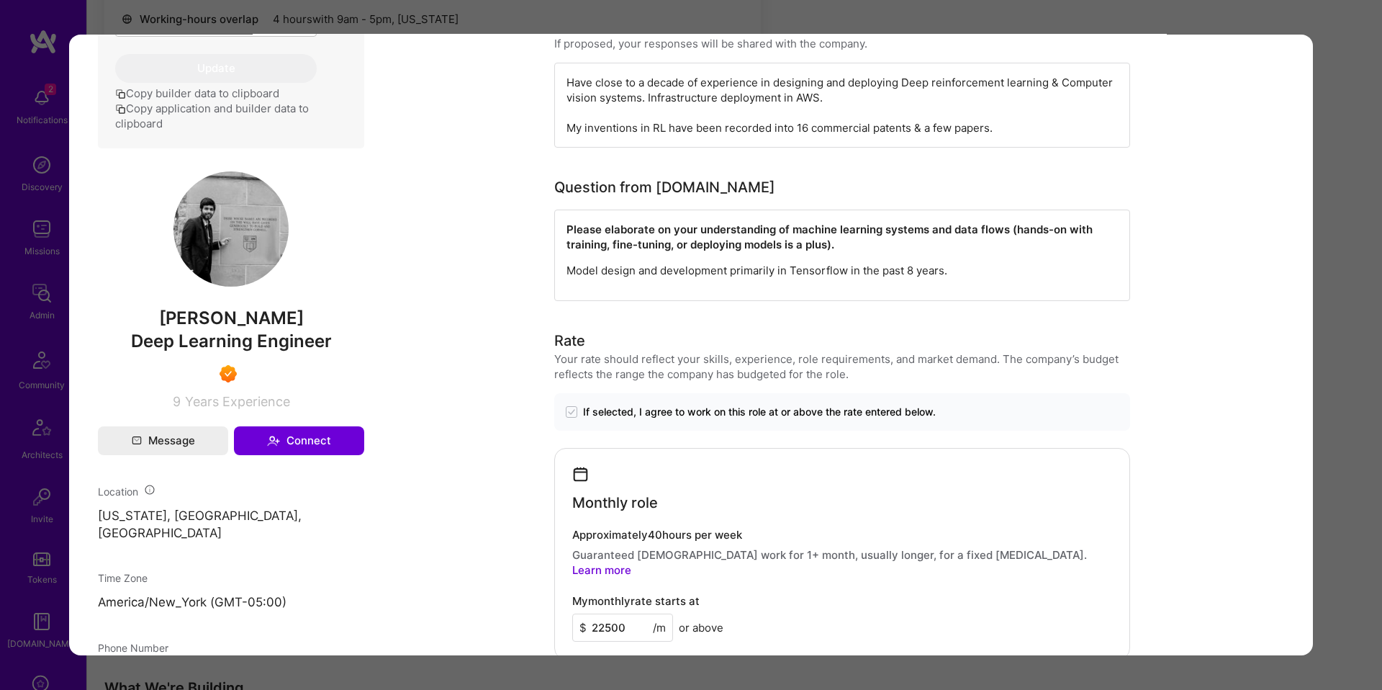
scroll to position [520, 0]
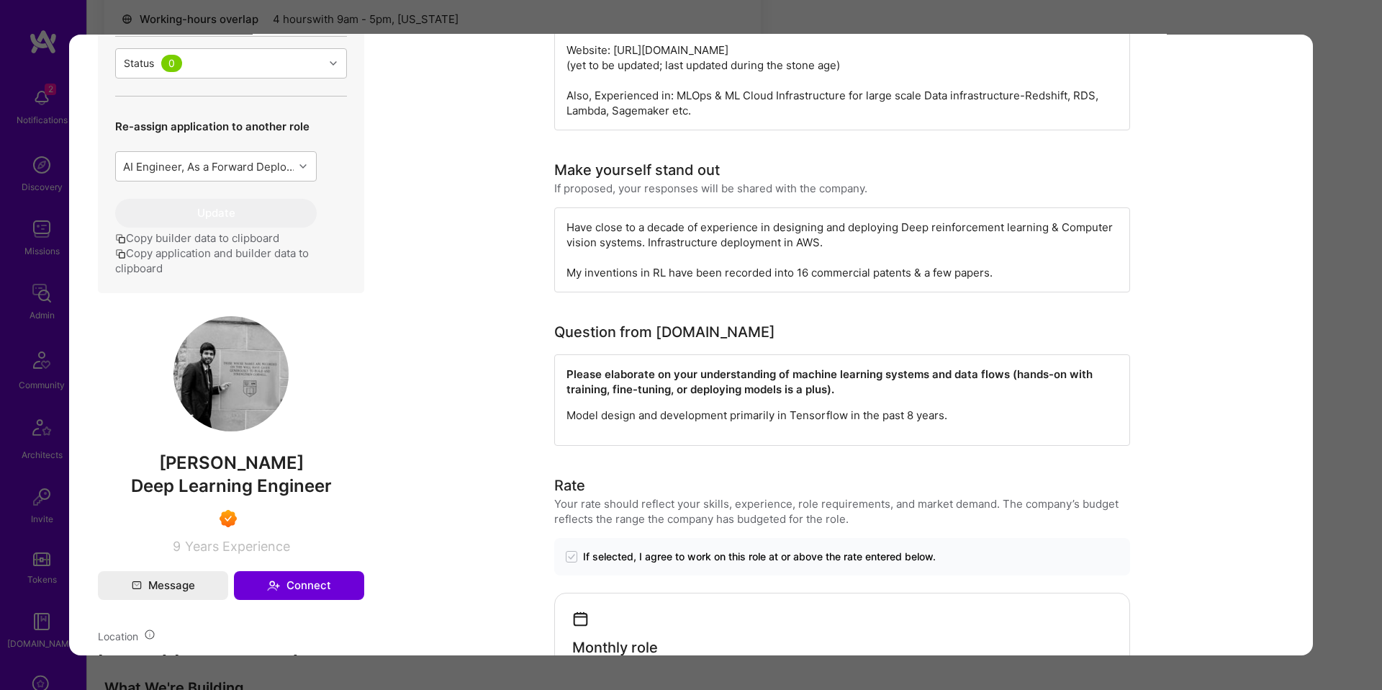
click at [138, 474] on span "[PERSON_NAME]" at bounding box center [231, 463] width 266 height 22
click at [1324, 410] on div "Application 2 of 10 Builder Missing Requirements Rate $ 75 - $ 87 User set $ 14…" at bounding box center [691, 345] width 1382 height 690
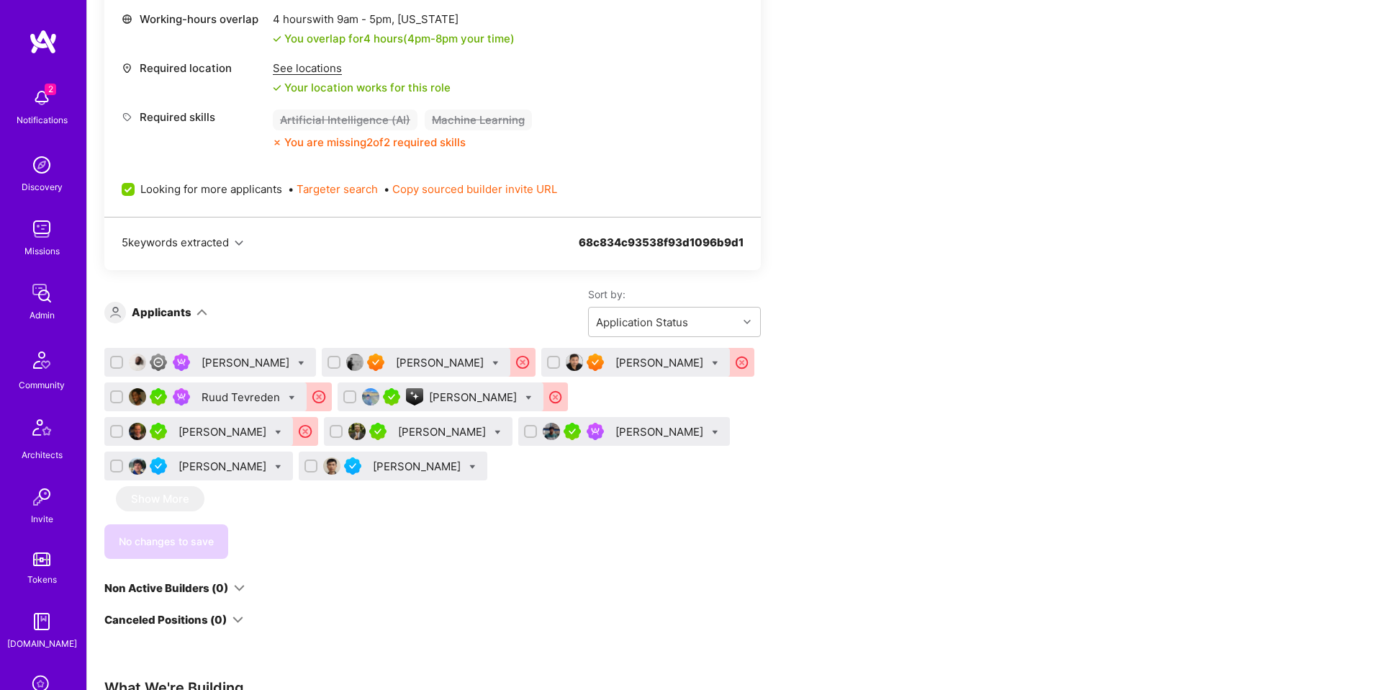
click at [615, 435] on div "[PERSON_NAME]" at bounding box center [660, 431] width 91 height 15
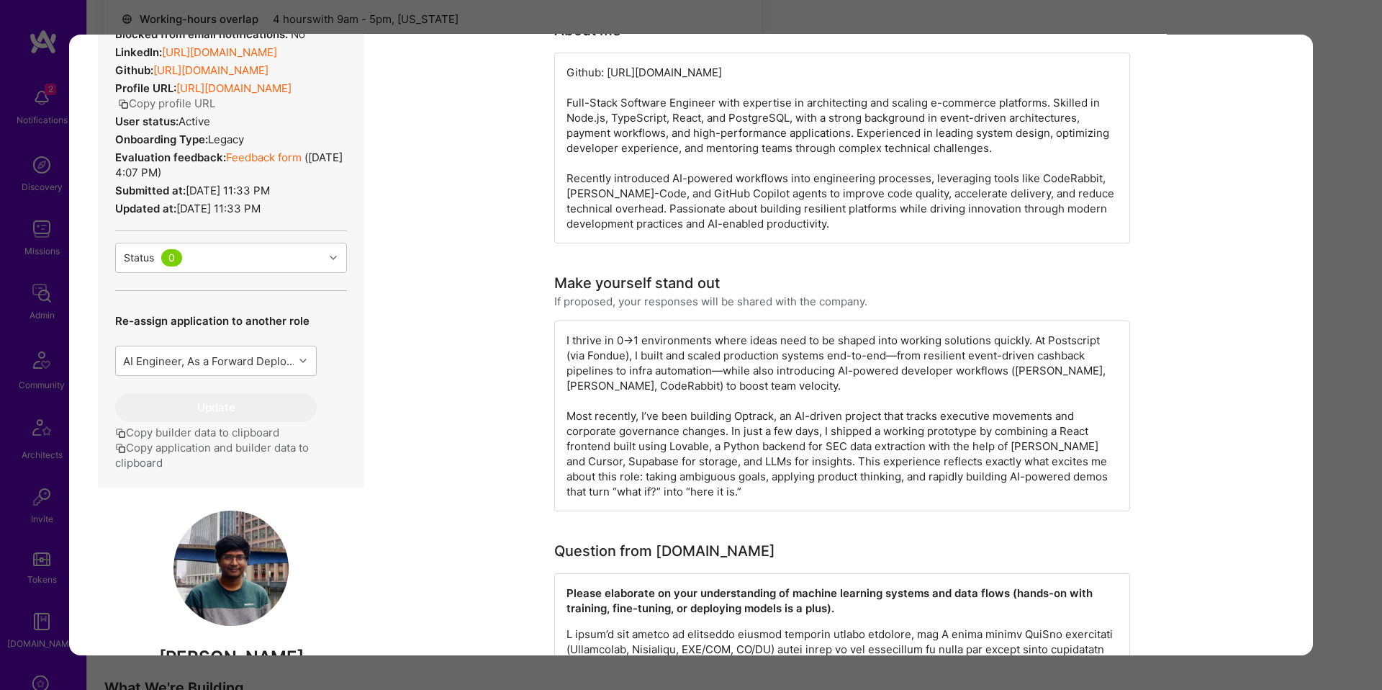
scroll to position [780, 0]
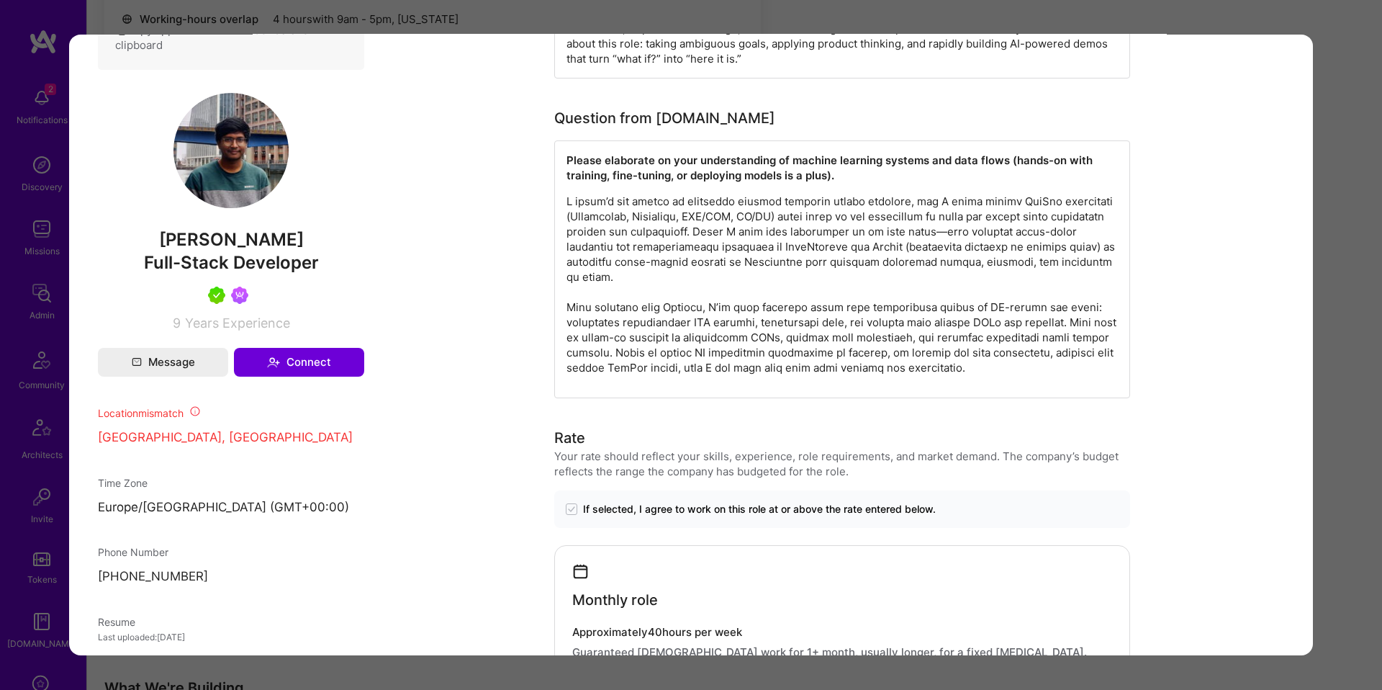
click at [205, 251] on span "[PERSON_NAME]" at bounding box center [231, 240] width 266 height 22
copy span "[PERSON_NAME]"
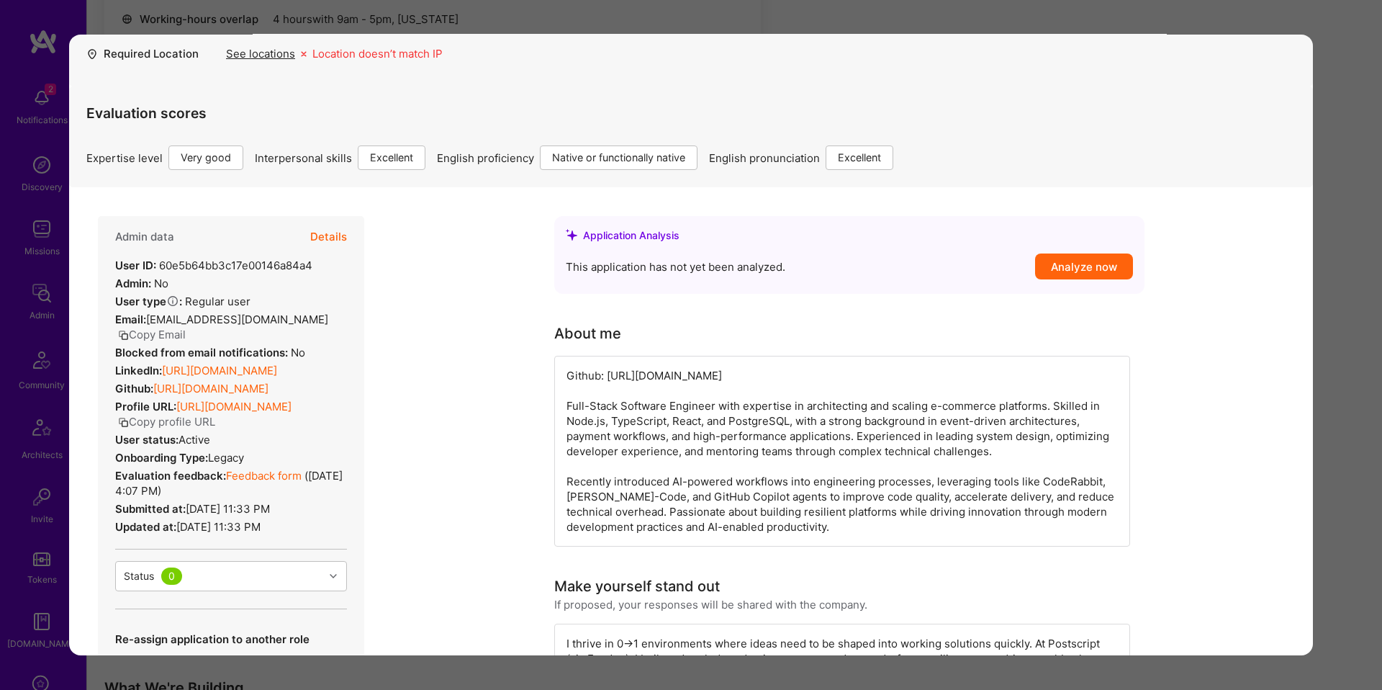
scroll to position [0, 0]
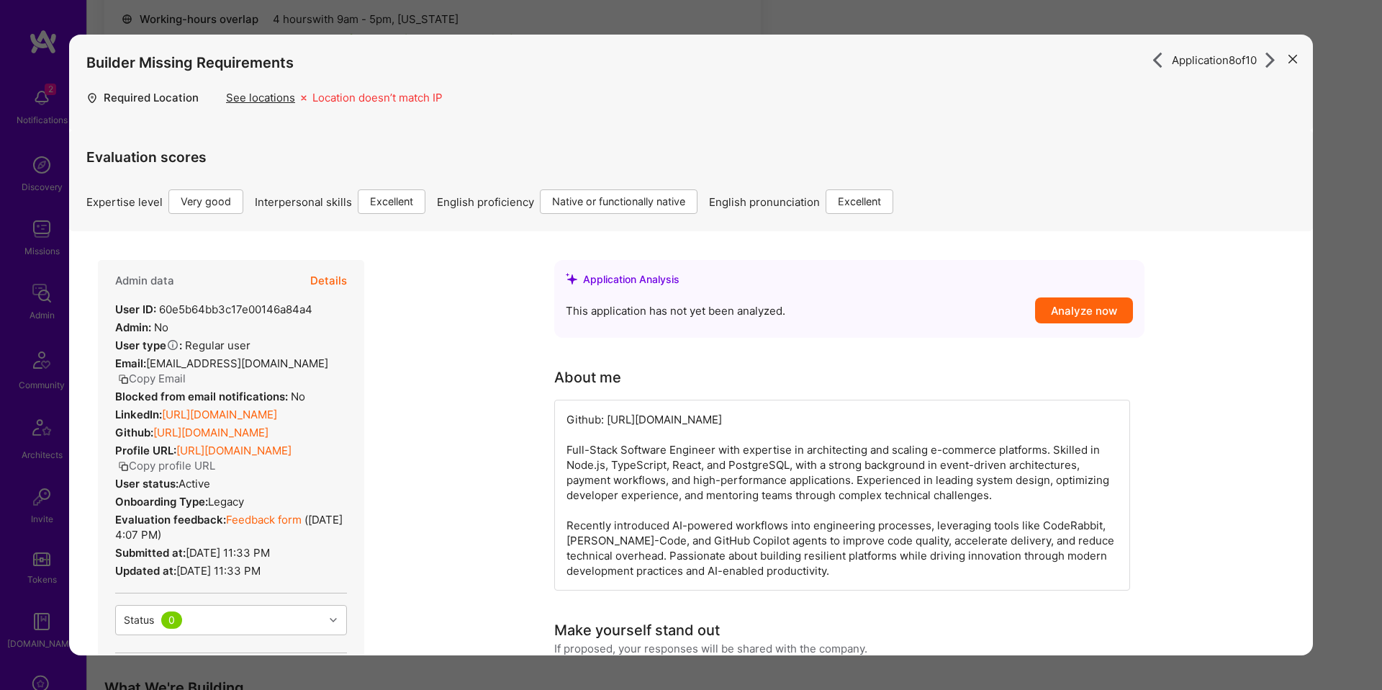
click at [30, 369] on div "Application 8 of 10 Builder Missing Requirements Required Location See location…" at bounding box center [691, 345] width 1382 height 690
